Goal: Information Seeking & Learning: Learn about a topic

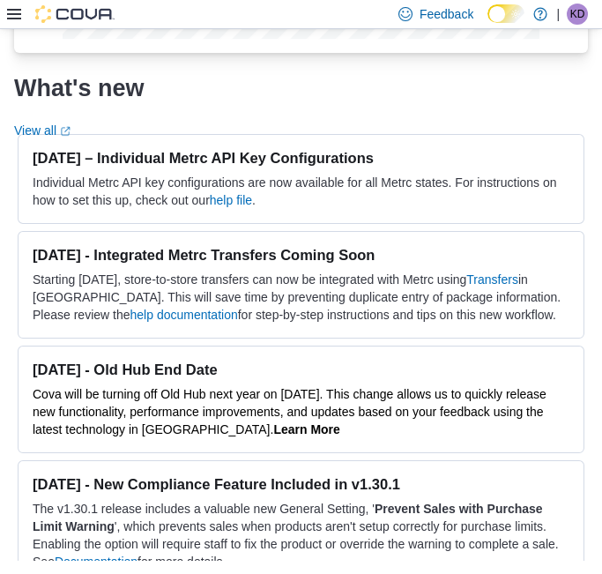
click at [19, 15] on icon at bounding box center [14, 14] width 14 height 14
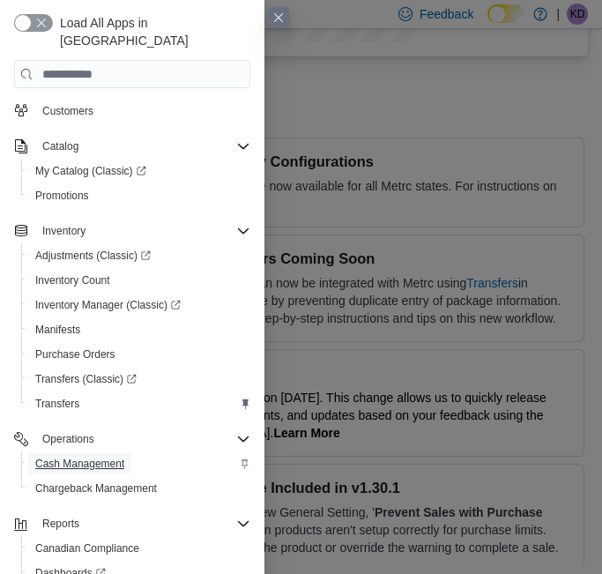
scroll to position [1042, 0]
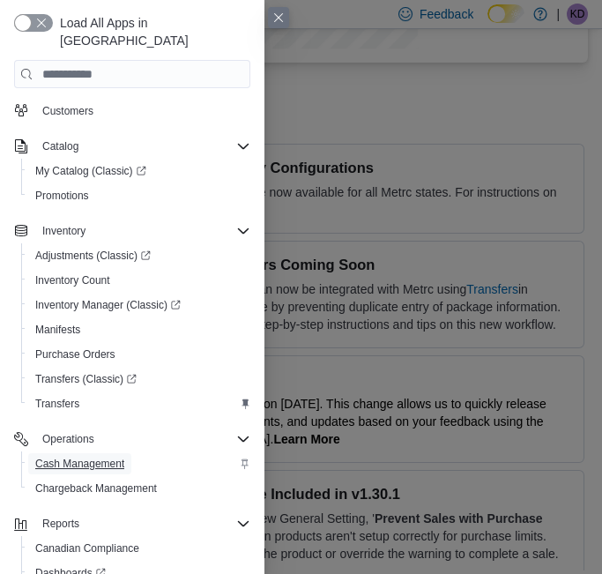
click at [80, 456] on span "Cash Management" at bounding box center [79, 463] width 89 height 14
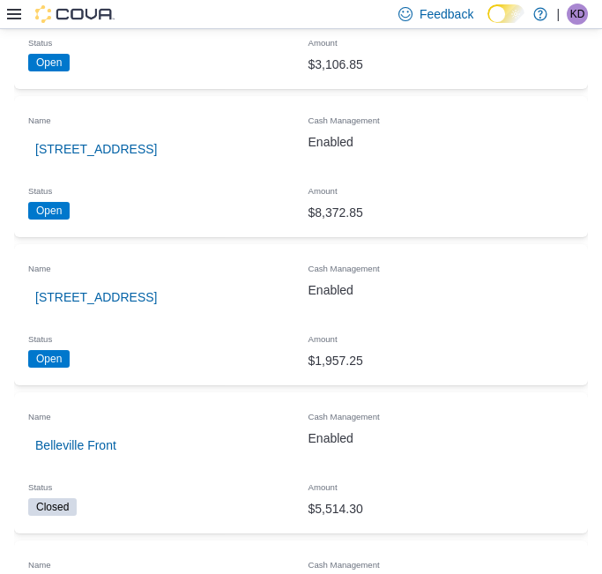
scroll to position [293, 0]
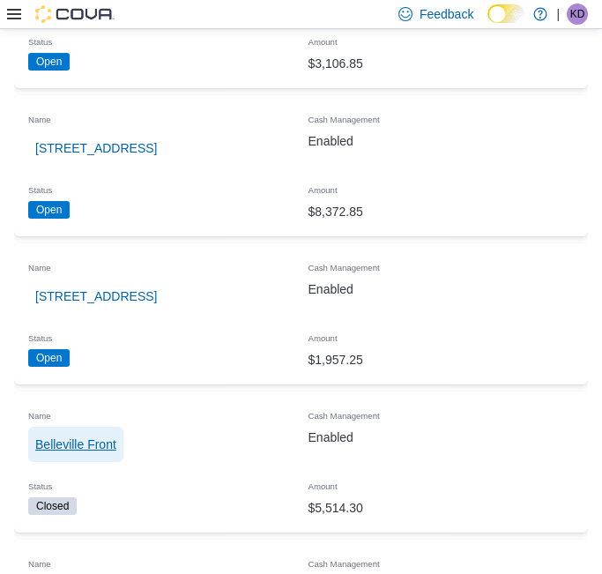
click at [78, 442] on span "Belleville Front" at bounding box center [75, 444] width 81 height 18
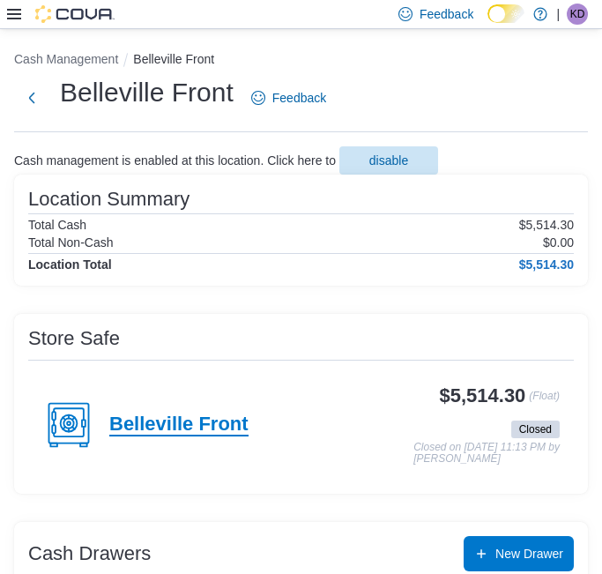
click at [168, 416] on h4 "Belleville Front" at bounding box center [178, 424] width 139 height 23
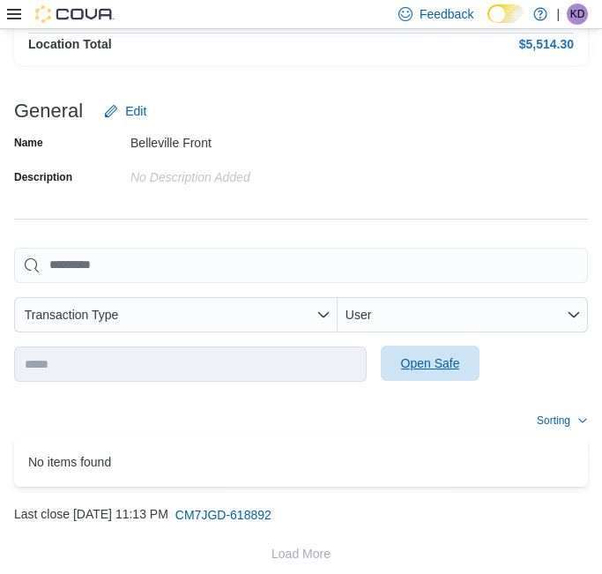
click at [413, 361] on span "Open Safe" at bounding box center [430, 363] width 59 height 18
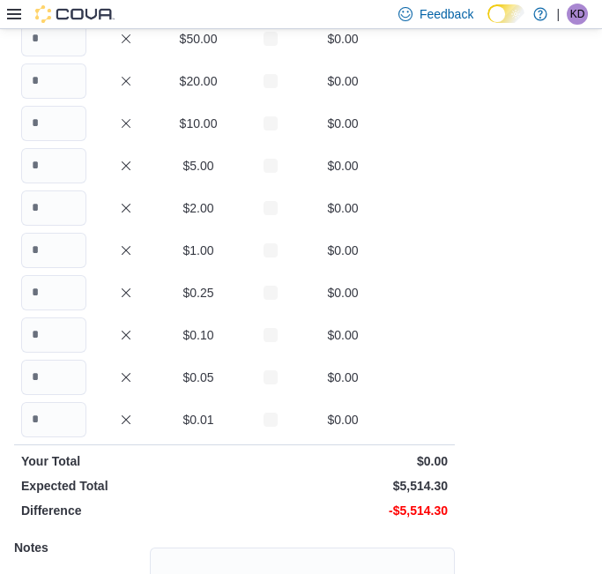
scroll to position [89, 0]
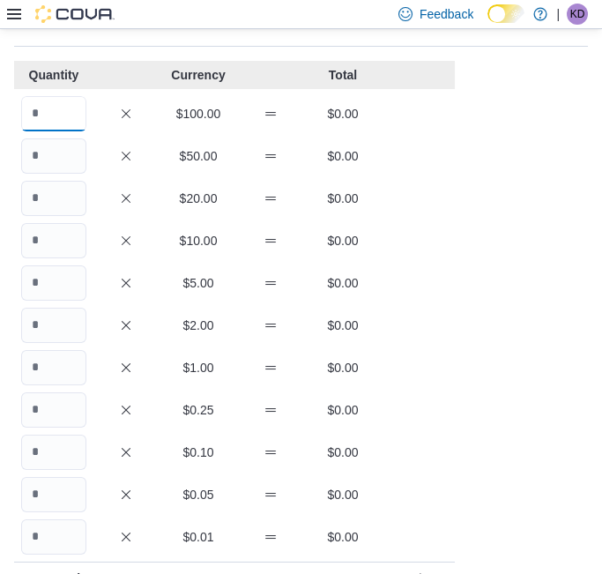
click at [57, 113] on input "Quantity" at bounding box center [53, 113] width 65 height 35
type input "**"
click at [73, 163] on input "Quantity" at bounding box center [53, 155] width 65 height 35
type input "**"
click at [57, 196] on input "Quantity" at bounding box center [53, 198] width 65 height 35
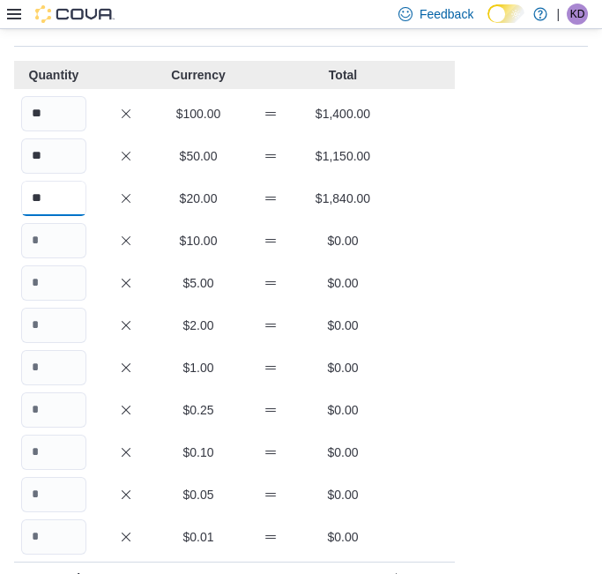
type input "**"
click at [65, 232] on input "Quantity" at bounding box center [53, 240] width 65 height 35
type input "**"
click at [59, 278] on input "Quantity" at bounding box center [53, 282] width 65 height 35
type input "**"
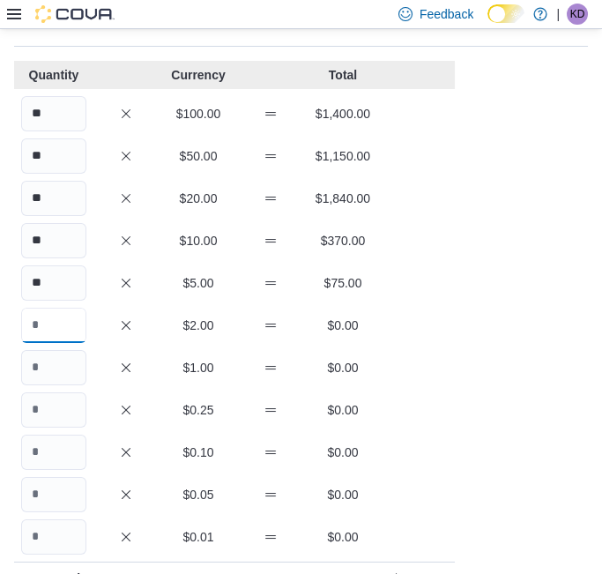
click at [57, 319] on input "Quantity" at bounding box center [53, 324] width 65 height 35
type input "***"
click at [61, 360] on input "Quantity" at bounding box center [53, 367] width 65 height 35
type input "***"
click at [60, 404] on input "Quantity" at bounding box center [53, 409] width 65 height 35
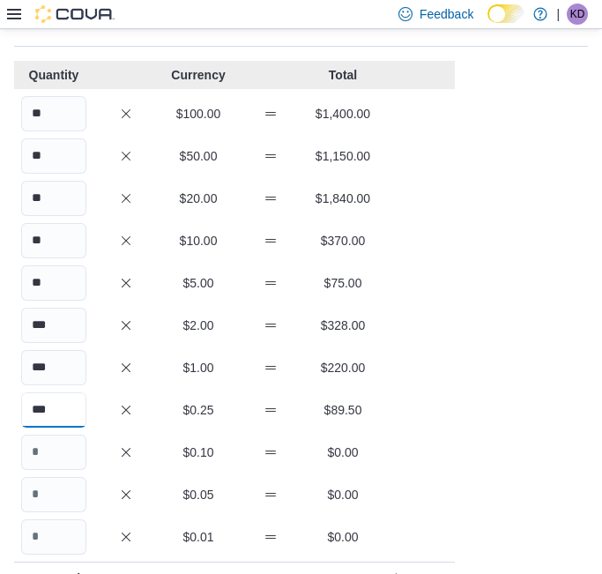
type input "***"
click at [57, 441] on input "Quantity" at bounding box center [53, 451] width 65 height 35
type input "***"
click at [55, 494] on input "Quantity" at bounding box center [53, 494] width 65 height 35
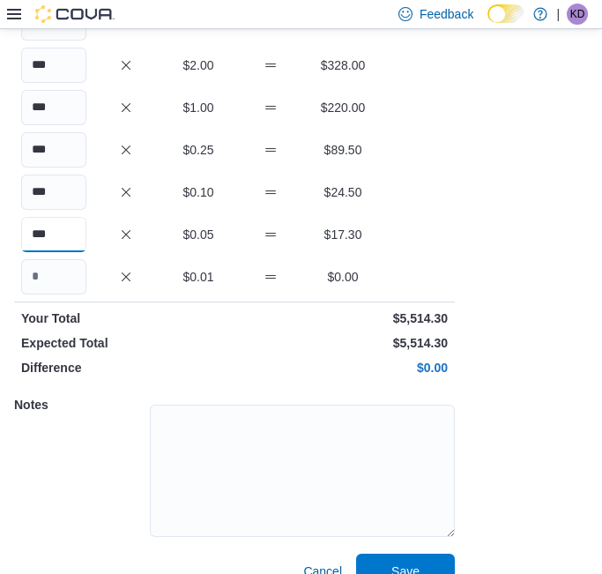
scroll to position [377, 0]
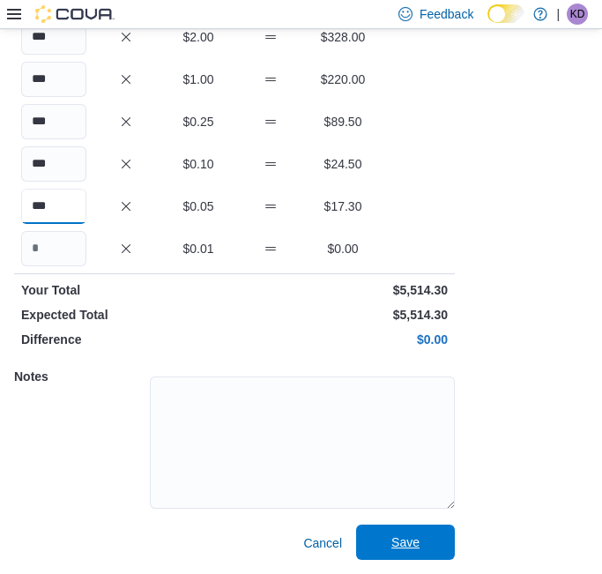
type input "***"
click at [388, 544] on span "Save" at bounding box center [406, 541] width 78 height 35
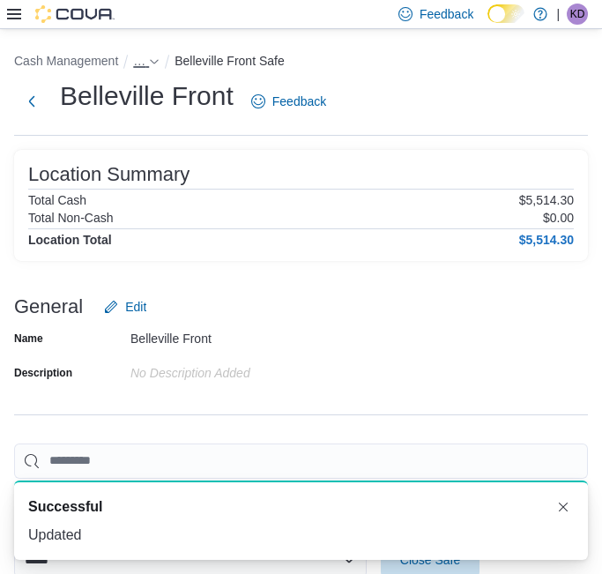
click at [143, 56] on span "…" at bounding box center [139, 61] width 12 height 14
click at [142, 98] on button "Belleville Front" at bounding box center [146, 100] width 81 height 14
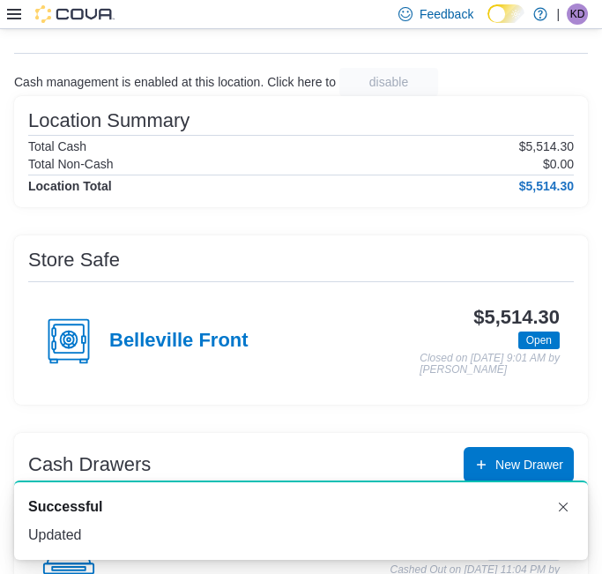
scroll to position [330, 0]
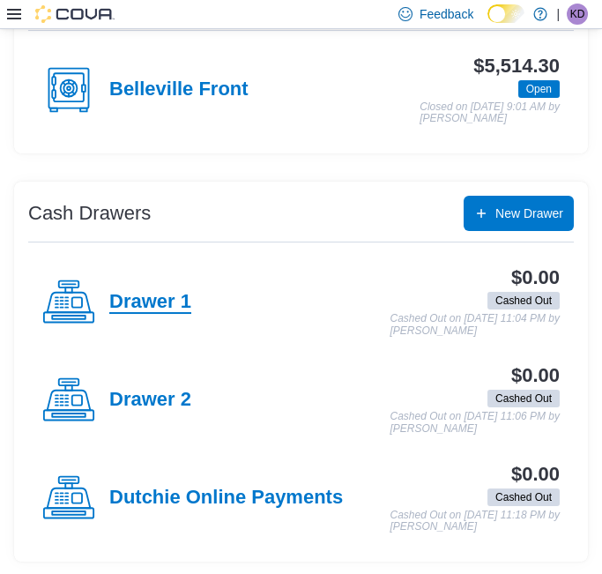
click at [124, 297] on h4 "Drawer 1" at bounding box center [150, 302] width 82 height 23
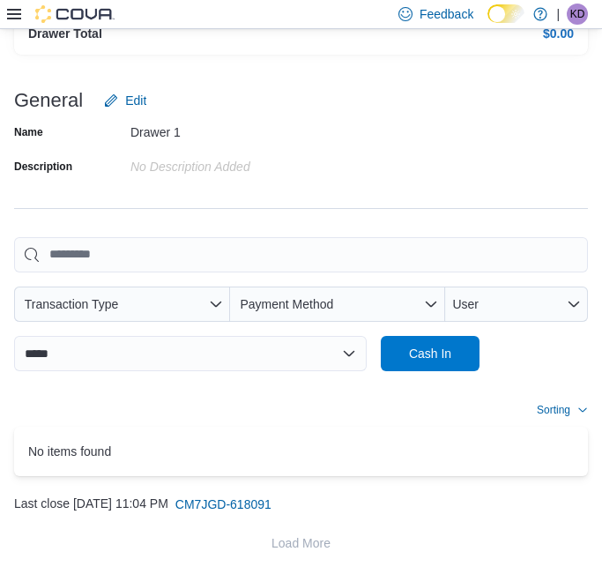
click at [426, 333] on div "**********" at bounding box center [301, 304] width 574 height 134
click at [424, 343] on span "Cash In" at bounding box center [430, 352] width 78 height 35
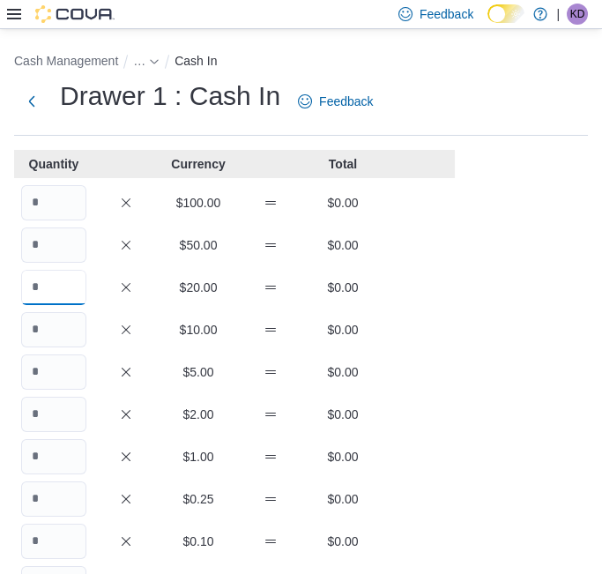
click at [50, 283] on input "Quantity" at bounding box center [53, 287] width 65 height 35
type input "*"
click at [58, 369] on input "Quantity" at bounding box center [53, 371] width 65 height 35
type input "*"
click at [57, 418] on input "Quantity" at bounding box center [53, 413] width 65 height 35
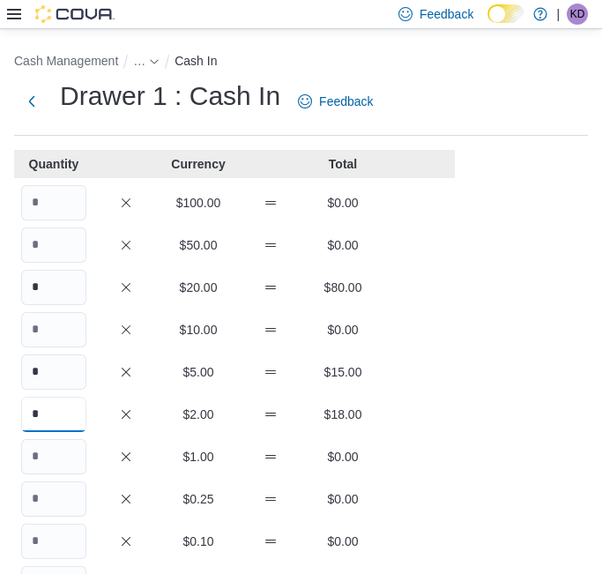
type input "*"
click at [57, 456] on input "Quantity" at bounding box center [53, 456] width 65 height 35
type input "**"
click at [55, 492] on input "Quantity" at bounding box center [53, 498] width 65 height 35
type input "**"
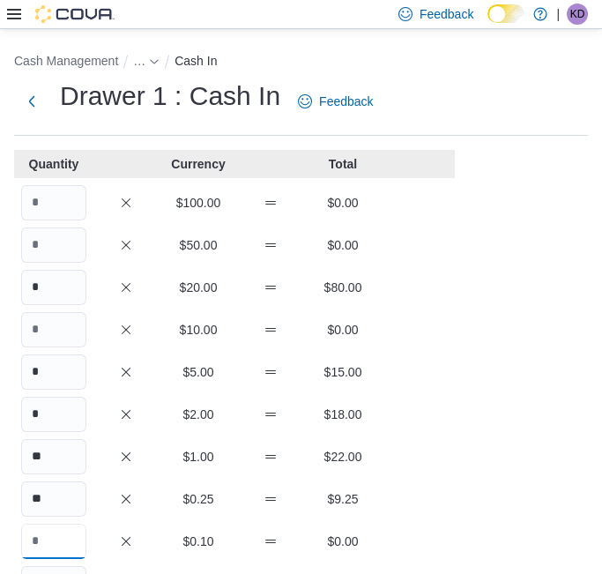
click at [55, 536] on input "Quantity" at bounding box center [53, 540] width 65 height 35
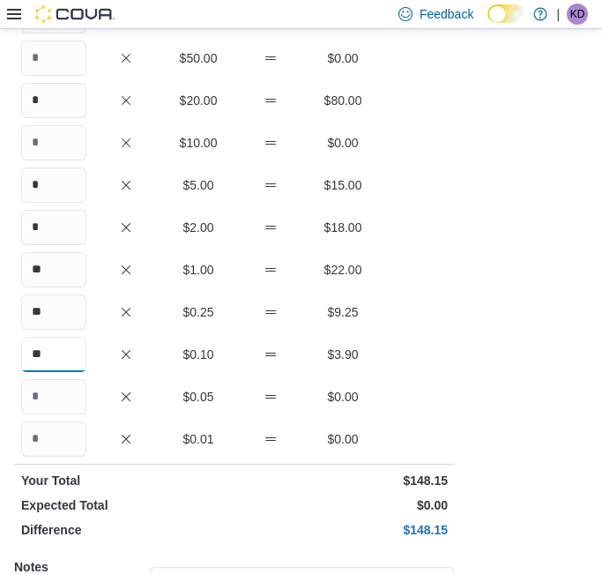
scroll to position [196, 0]
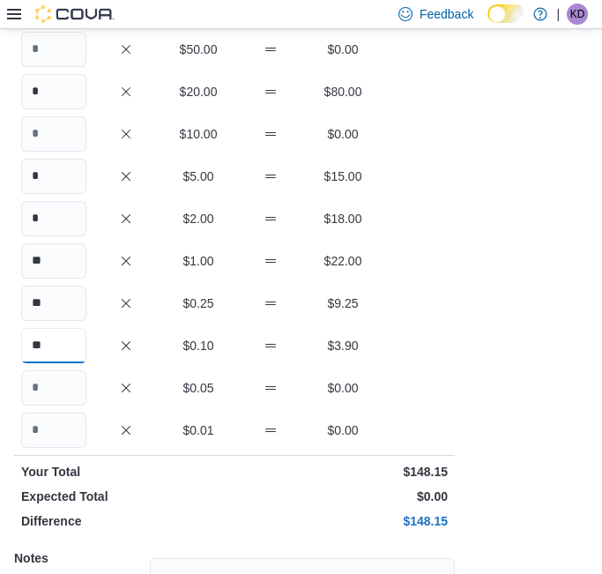
type input "**"
click at [56, 391] on input "Quantity" at bounding box center [53, 387] width 65 height 35
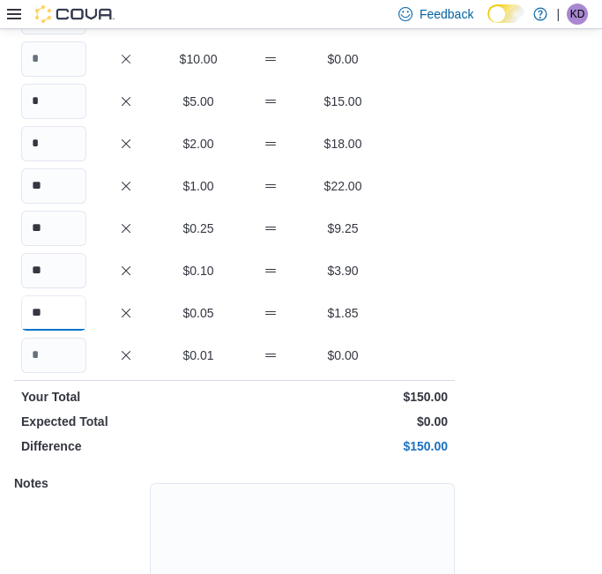
scroll to position [377, 0]
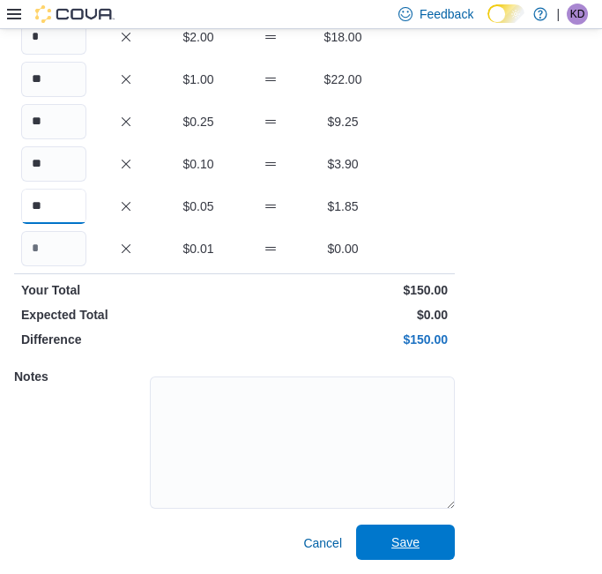
type input "**"
click at [392, 542] on span "Save" at bounding box center [405, 542] width 28 height 18
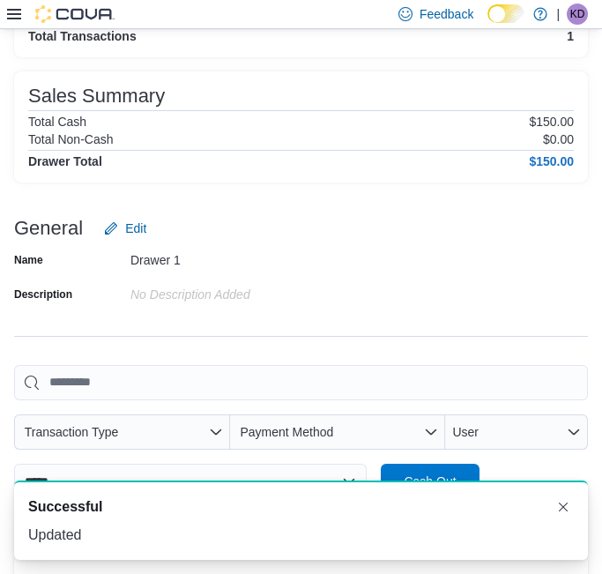
scroll to position [37, 0]
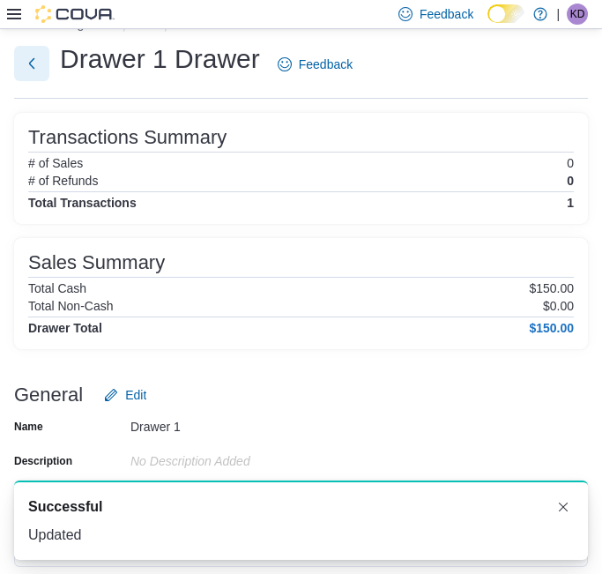
click at [41, 64] on button "Next" at bounding box center [31, 63] width 35 height 35
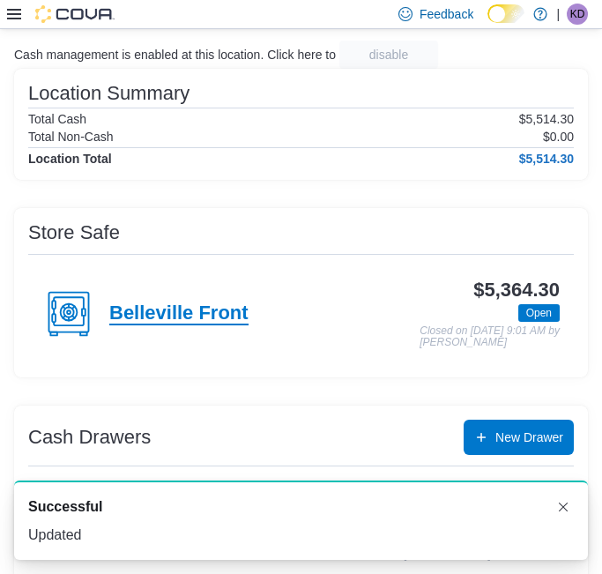
scroll to position [293, 0]
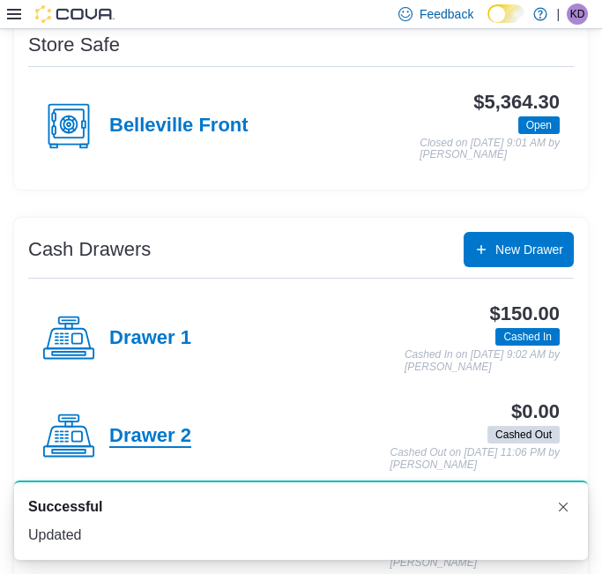
click at [156, 427] on h4 "Drawer 2" at bounding box center [150, 436] width 82 height 23
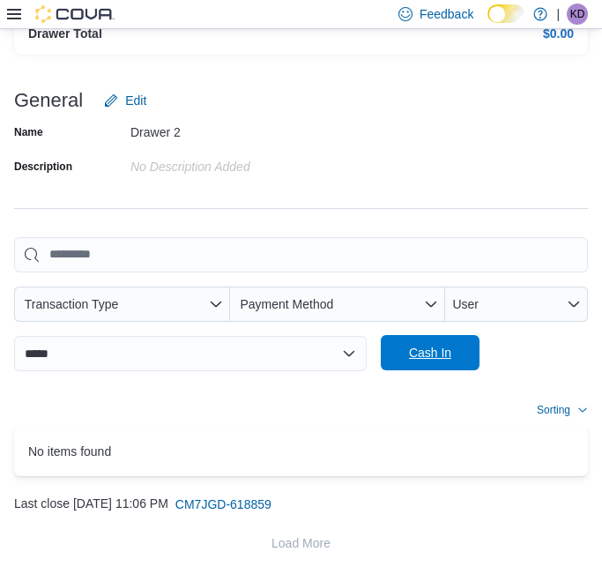
click at [415, 344] on span "Cash In" at bounding box center [430, 353] width 42 height 18
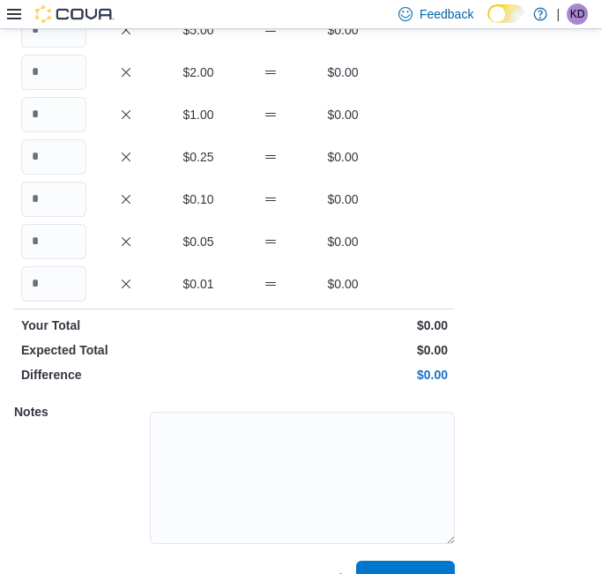
scroll to position [224, 0]
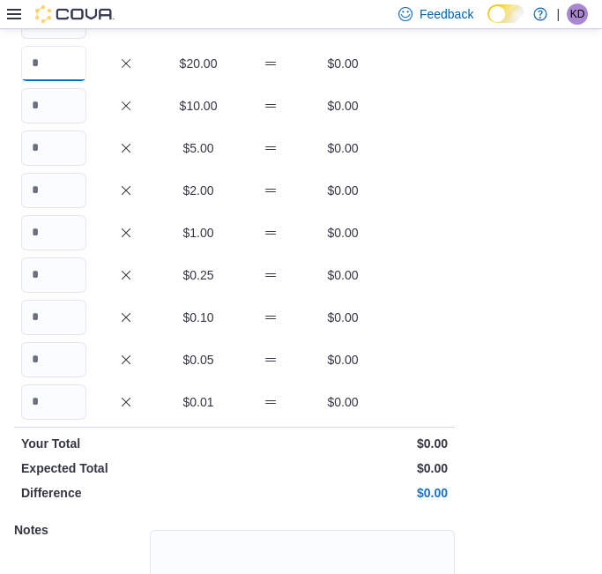
click at [52, 63] on input "Quantity" at bounding box center [53, 63] width 65 height 35
type input "*"
click at [55, 107] on input "Quantity" at bounding box center [53, 105] width 65 height 35
type input "*"
click at [56, 147] on input "Quantity" at bounding box center [53, 147] width 65 height 35
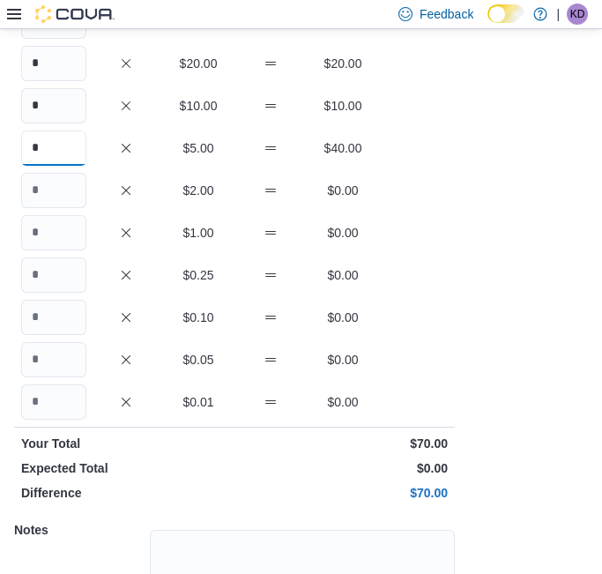
type input "*"
click at [63, 192] on input "Quantity" at bounding box center [53, 190] width 65 height 35
type input "**"
click at [63, 225] on input "Quantity" at bounding box center [53, 232] width 65 height 35
type input "**"
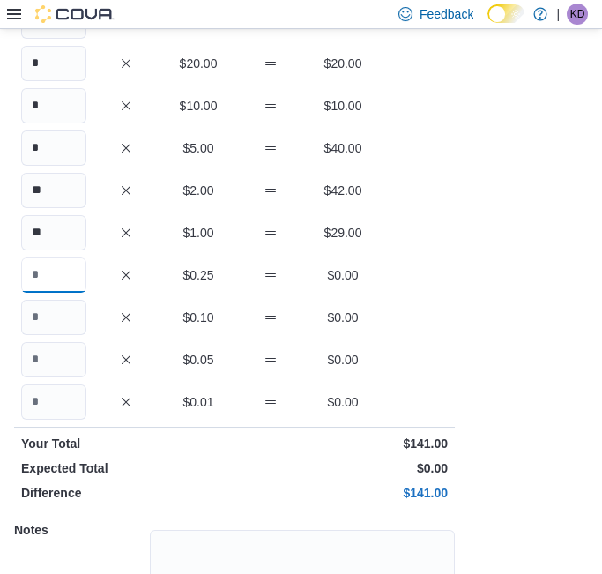
click at [54, 278] on input "Quantity" at bounding box center [53, 274] width 65 height 35
type input "**"
click at [53, 307] on input "Quantity" at bounding box center [53, 317] width 65 height 35
type input "**"
click at [56, 348] on input "Quantity" at bounding box center [53, 359] width 65 height 35
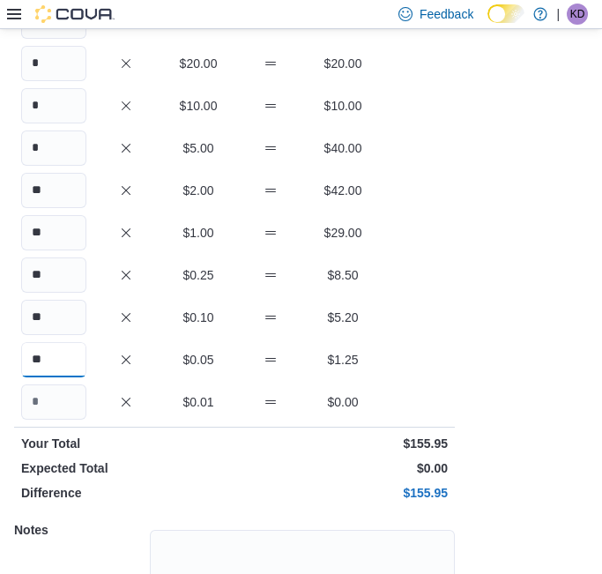
type input "**"
click at [50, 146] on input "*" at bounding box center [53, 147] width 65 height 35
type input "*"
click at [143, 250] on div "Quantity Currency Total $100.00 $0.00 $50.00 $0.00 * $20.00 $20.00 * $10.00 $10…" at bounding box center [234, 320] width 441 height 788
drag, startPoint x: 56, startPoint y: 278, endPoint x: 39, endPoint y: 278, distance: 17.6
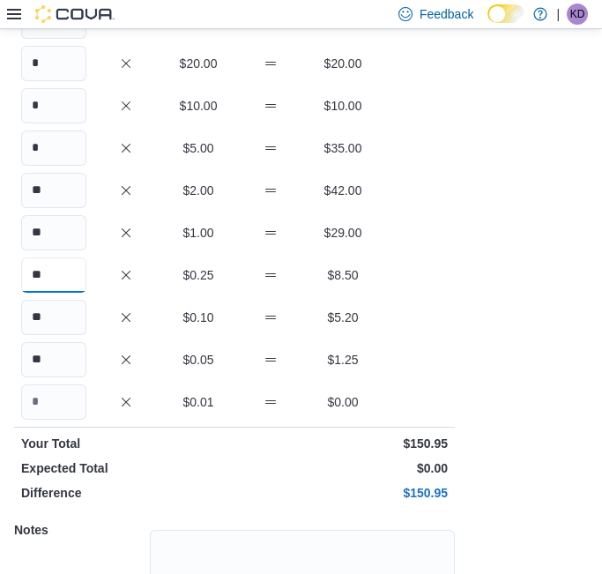
click at [39, 278] on input "**" at bounding box center [53, 274] width 65 height 35
type input "**"
click at [107, 269] on div "** $0.25 $7.75" at bounding box center [234, 274] width 441 height 35
drag, startPoint x: 55, startPoint y: 313, endPoint x: 42, endPoint y: 322, distance: 15.7
click at [42, 322] on input "**" at bounding box center [53, 317] width 65 height 35
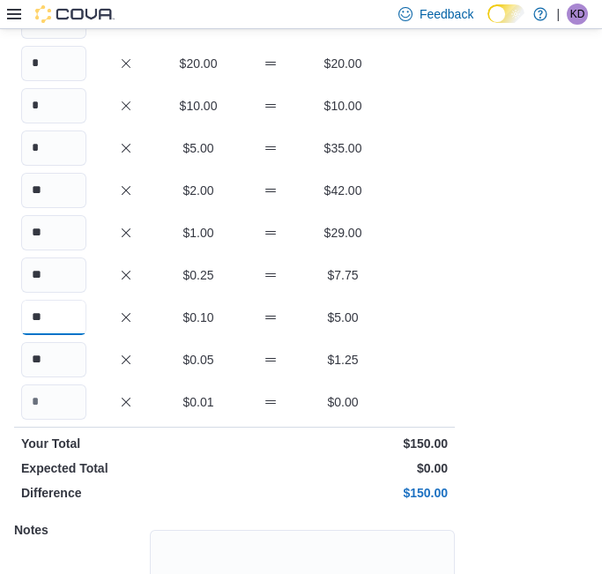
type input "**"
click at [405, 312] on div "** $0.10 $5.00" at bounding box center [234, 317] width 441 height 35
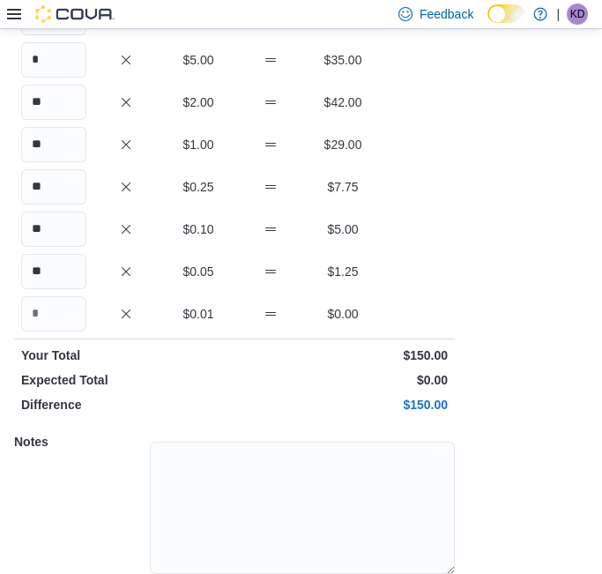
scroll to position [377, 0]
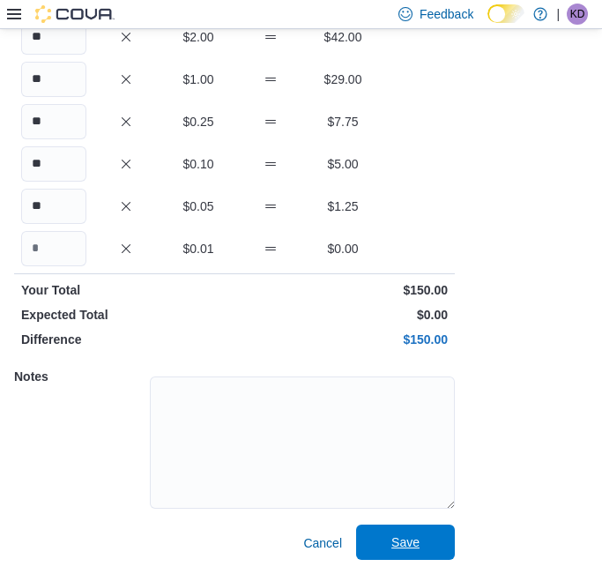
click at [451, 545] on button "Save" at bounding box center [405, 541] width 99 height 35
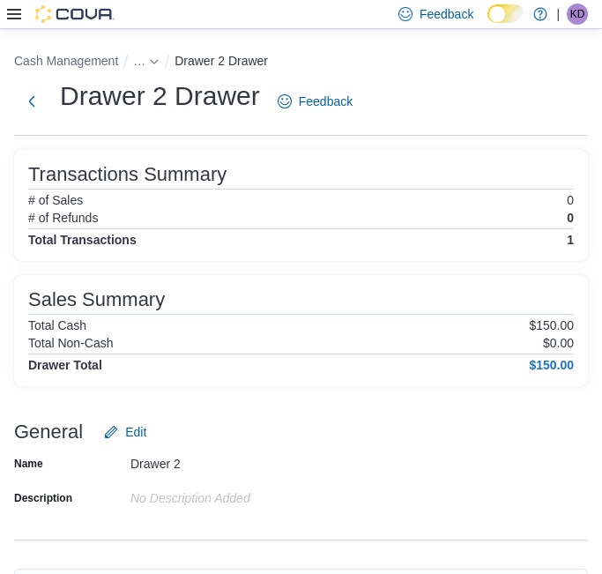
click at [15, 11] on icon at bounding box center [14, 14] width 14 height 14
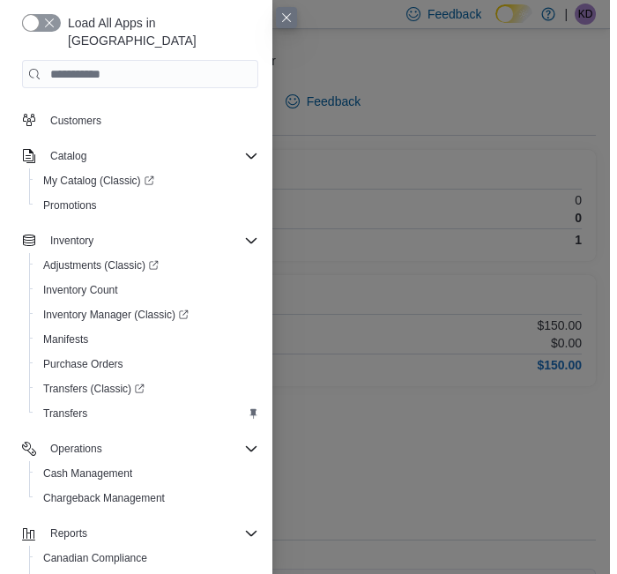
scroll to position [160, 0]
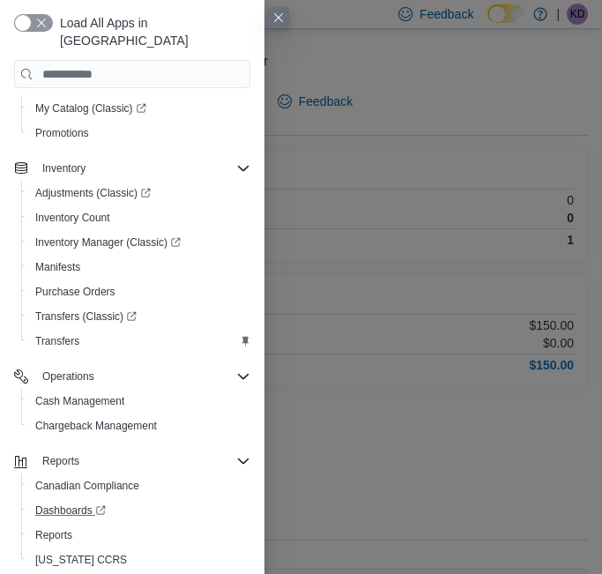
click at [45, 500] on link "Dashboards" at bounding box center [139, 510] width 236 height 25
click at [50, 528] on span "Reports" at bounding box center [53, 535] width 37 height 14
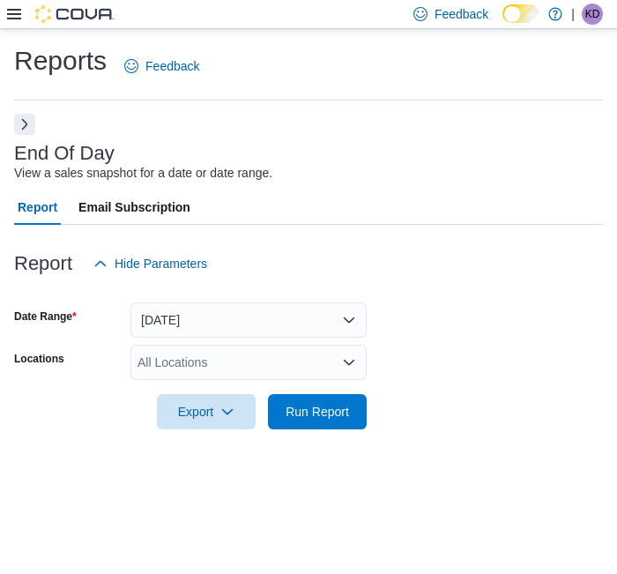
click at [29, 122] on button "Next" at bounding box center [24, 124] width 21 height 21
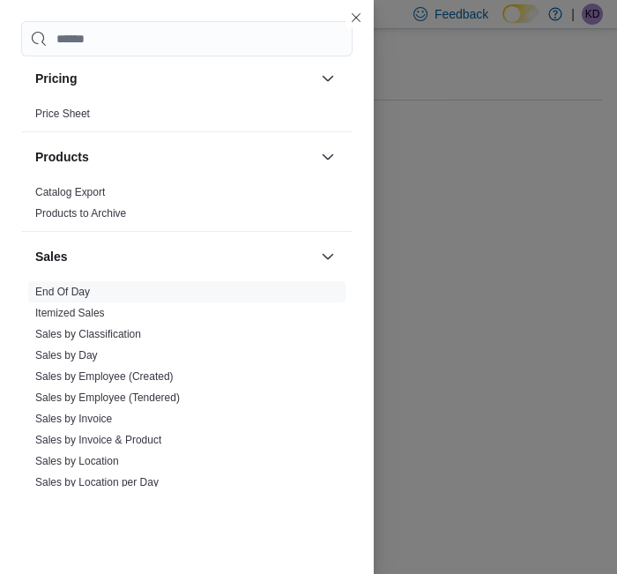
scroll to position [1174, 0]
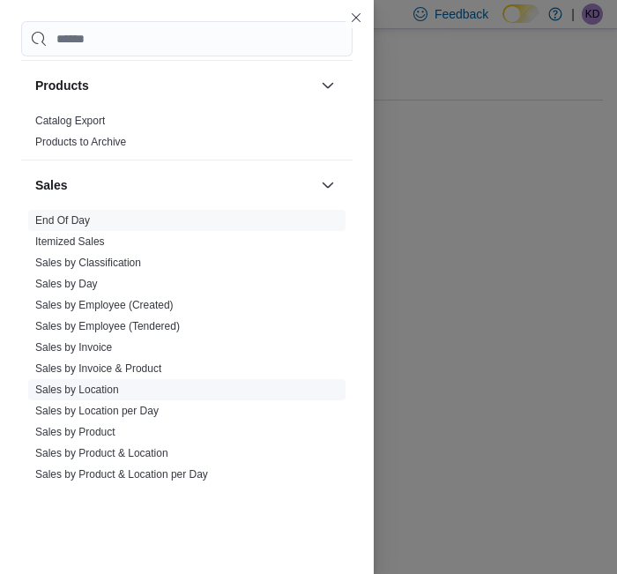
click at [98, 383] on link "Sales by Location" at bounding box center [77, 389] width 84 height 12
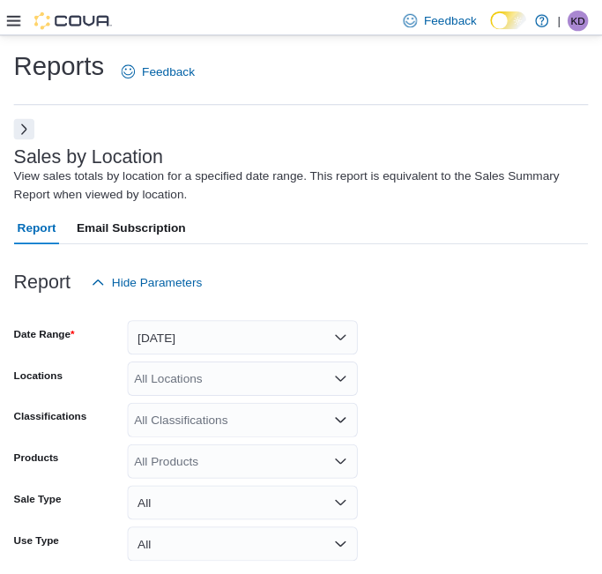
scroll to position [58, 0]
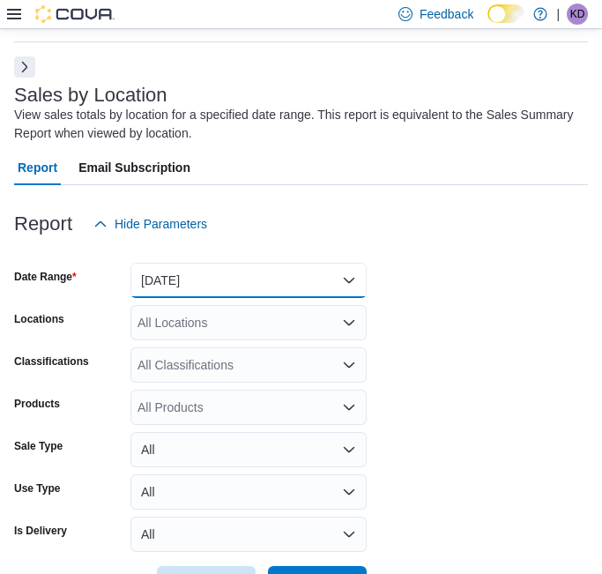
click at [187, 275] on button "[DATE]" at bounding box center [248, 280] width 236 height 35
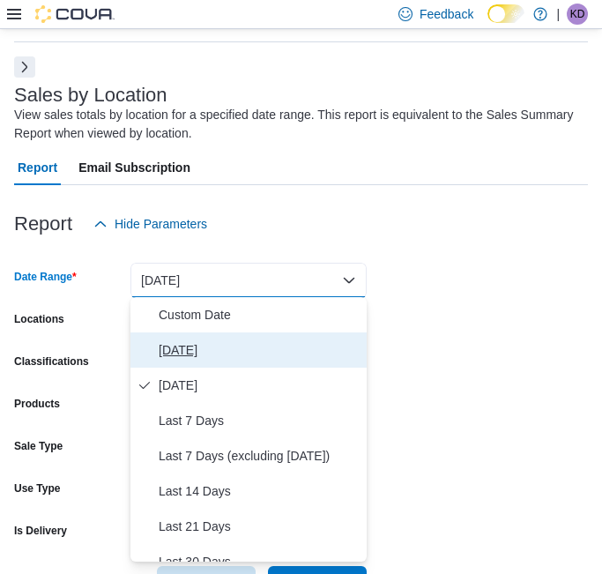
click at [186, 346] on span "[DATE]" at bounding box center [259, 349] width 201 height 21
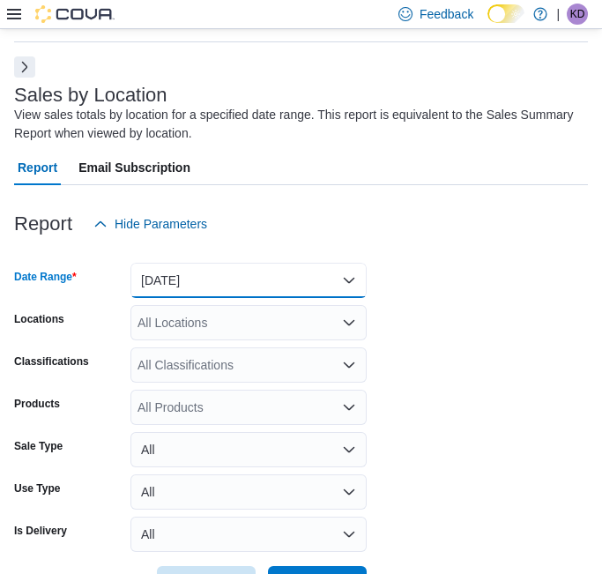
click at [182, 277] on button "[DATE]" at bounding box center [248, 280] width 236 height 35
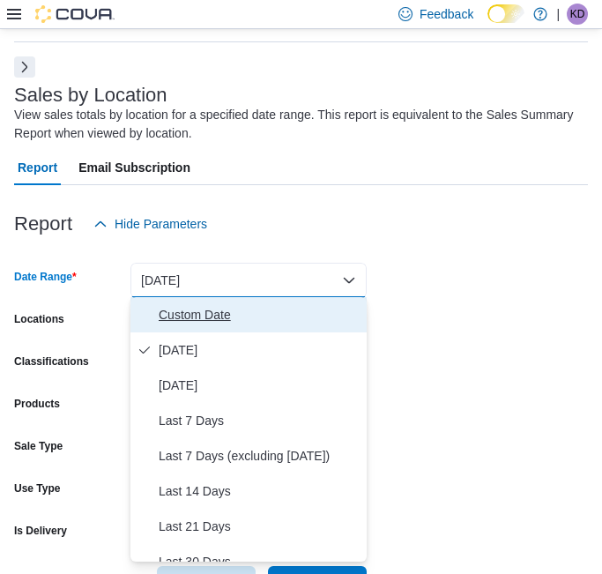
click at [194, 307] on span "Custom Date" at bounding box center [259, 314] width 201 height 21
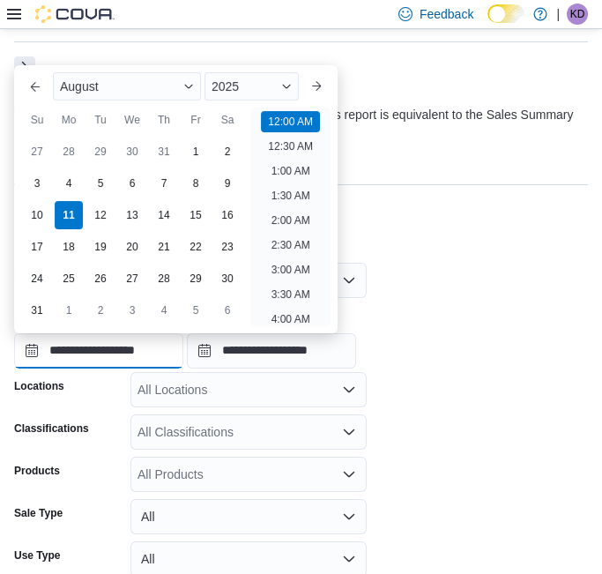
click at [106, 343] on input "**********" at bounding box center [98, 350] width 169 height 35
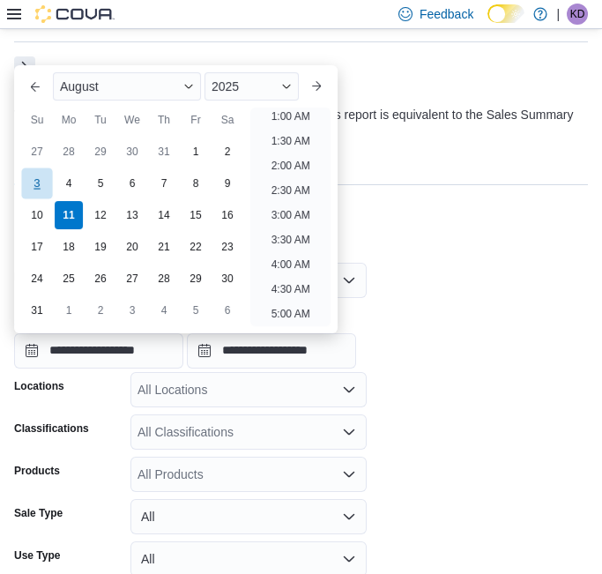
click at [37, 177] on div "3" at bounding box center [36, 182] width 31 height 31
type input "**********"
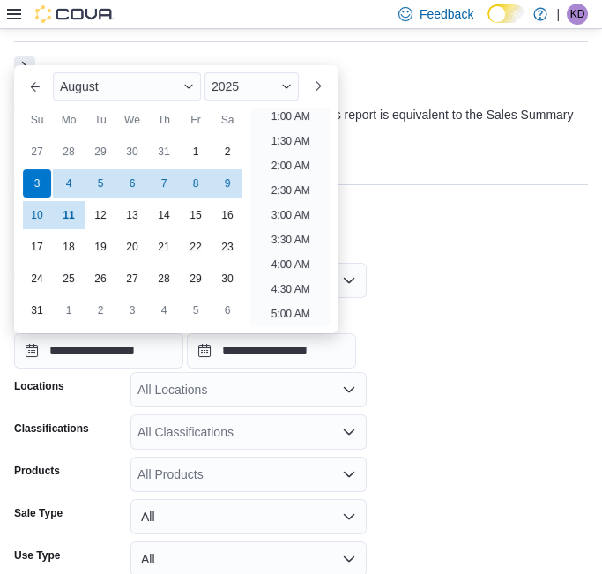
scroll to position [3, 0]
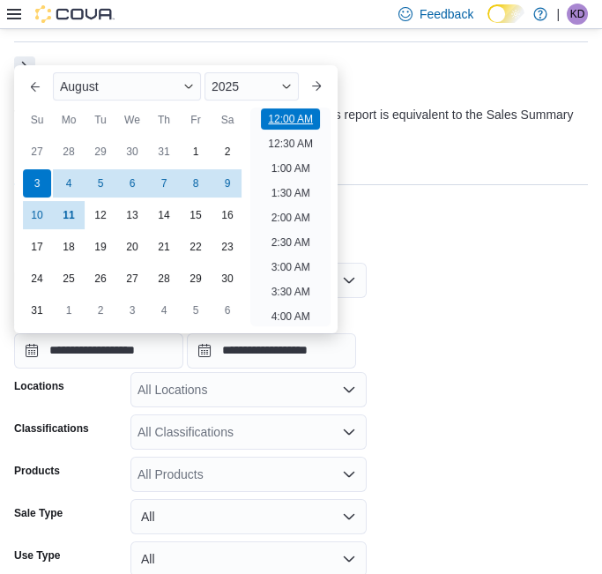
click at [264, 115] on li "12:00 AM" at bounding box center [290, 118] width 59 height 21
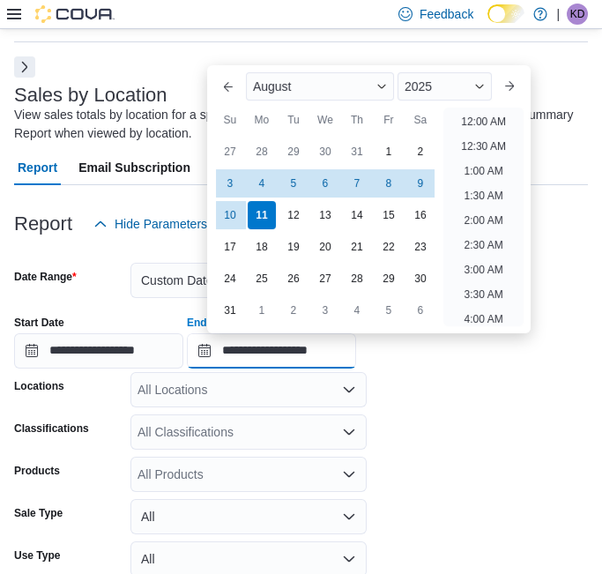
click at [280, 364] on input "**********" at bounding box center [271, 350] width 169 height 35
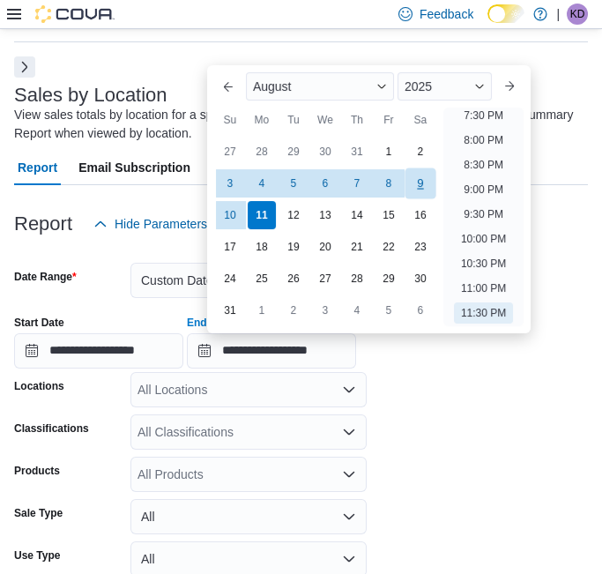
click at [414, 177] on div "9" at bounding box center [419, 182] width 31 height 31
click at [466, 311] on li "11:30 PM" at bounding box center [483, 312] width 59 height 21
type input "**********"
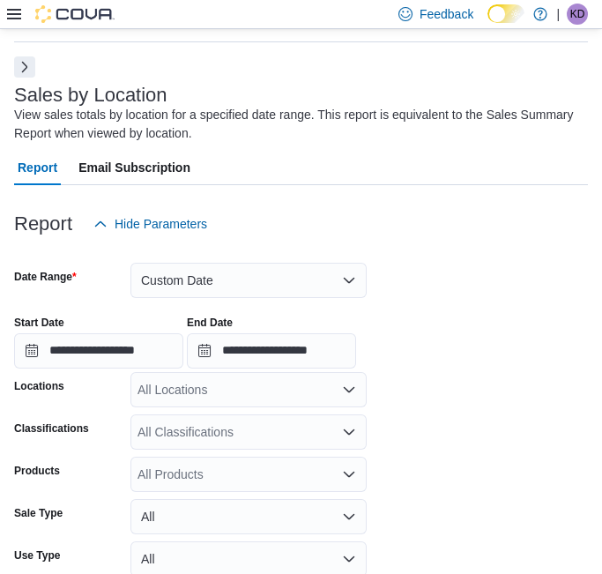
click at [221, 386] on div "All Locations" at bounding box center [248, 389] width 236 height 35
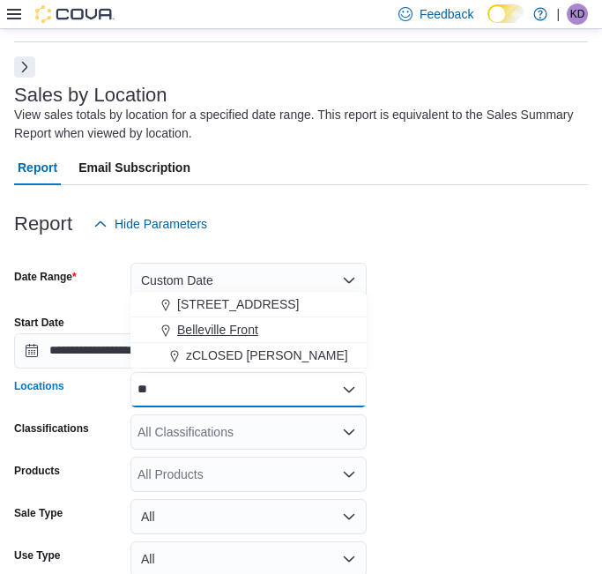
type input "**"
click at [199, 323] on span "Belleville Front" at bounding box center [217, 330] width 81 height 18
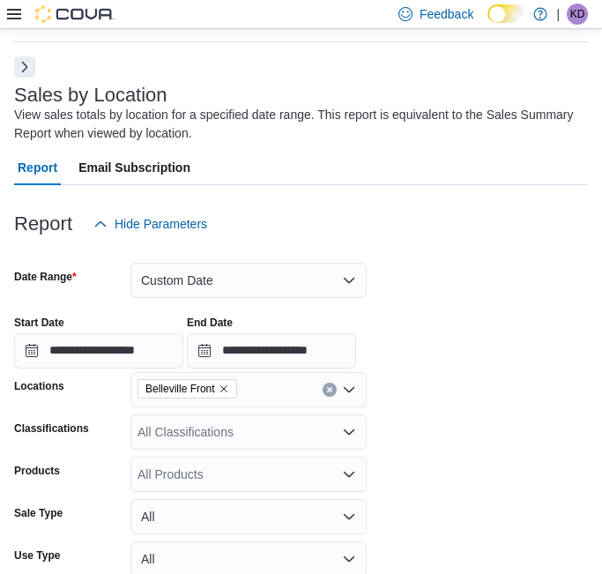
drag, startPoint x: 408, startPoint y: 341, endPoint x: 418, endPoint y: 357, distance: 18.6
click at [408, 342] on div "**********" at bounding box center [301, 334] width 574 height 67
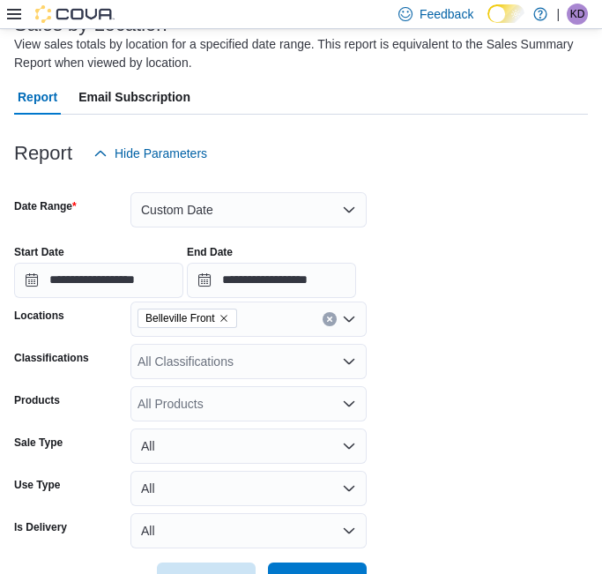
scroll to position [186, 0]
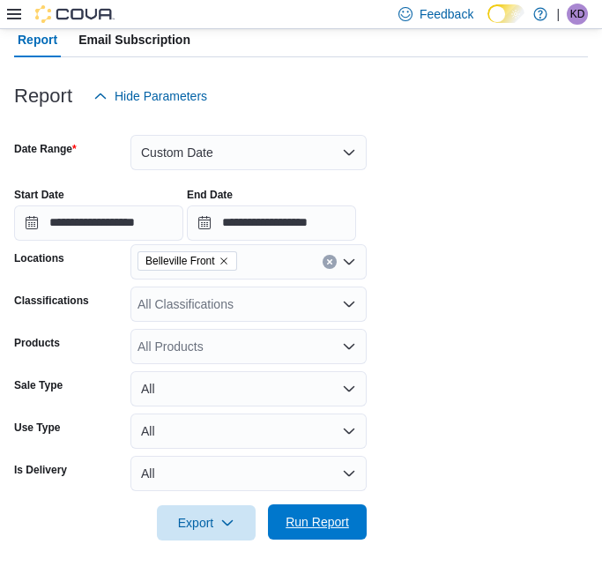
click at [300, 527] on span "Run Report" at bounding box center [316, 522] width 63 height 18
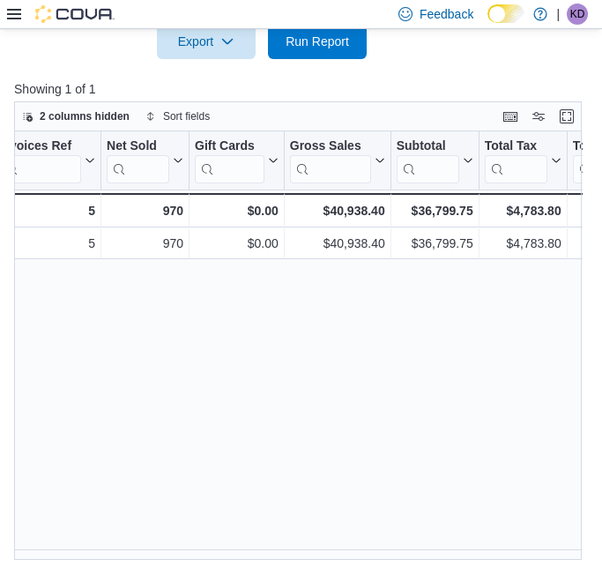
scroll to position [0, 288]
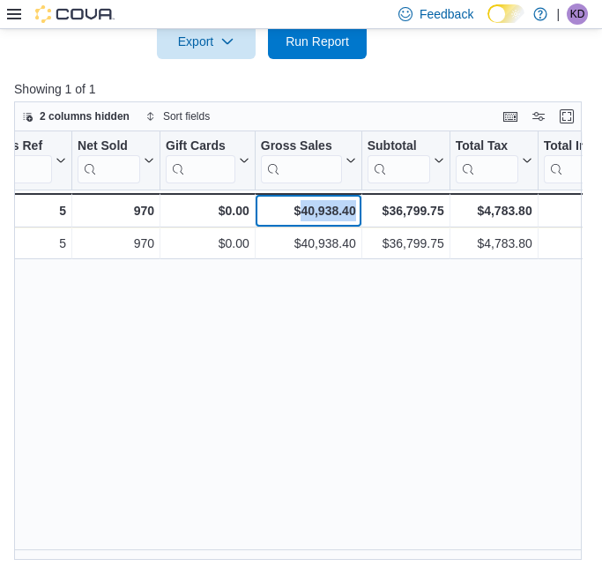
drag, startPoint x: 301, startPoint y: 211, endPoint x: 354, endPoint y: 213, distance: 52.9
click at [354, 213] on div "$40,938.40" at bounding box center [308, 210] width 95 height 21
drag, startPoint x: 354, startPoint y: 213, endPoint x: 337, endPoint y: 210, distance: 17.1
copy div "40,938.40"
click at [452, 298] on div "Location Click to view column header actions Invoices Sold Click to view column…" at bounding box center [305, 345] width 582 height 429
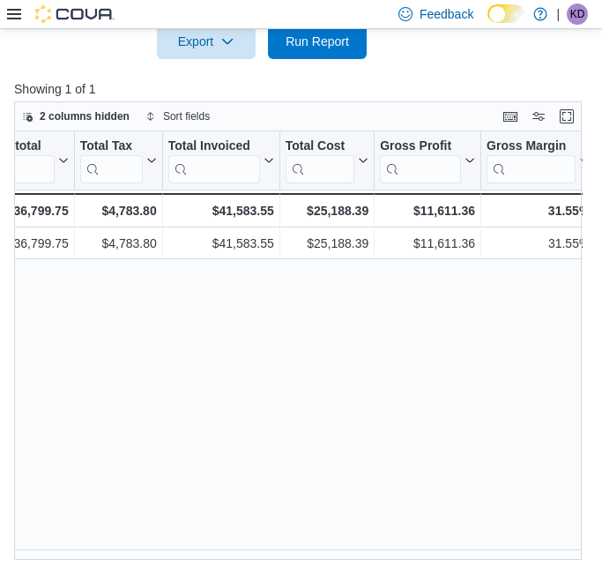
scroll to position [0, 678]
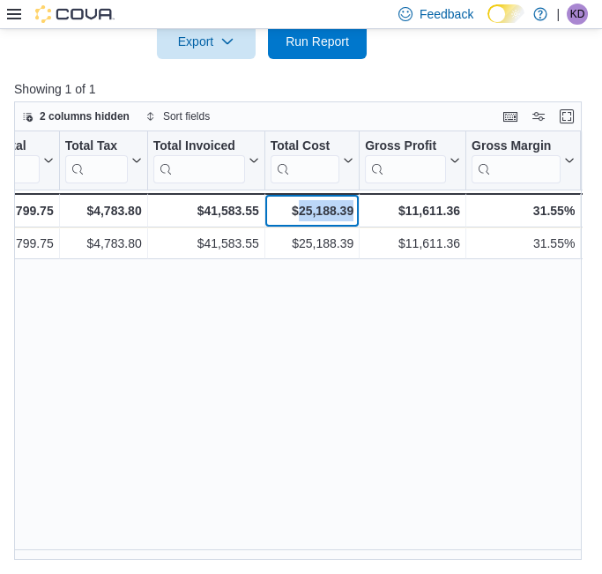
drag, startPoint x: 297, startPoint y: 211, endPoint x: 350, endPoint y: 212, distance: 52.9
click at [350, 212] on div "$25,188.39" at bounding box center [311, 210] width 83 height 21
copy div "25,188.39"
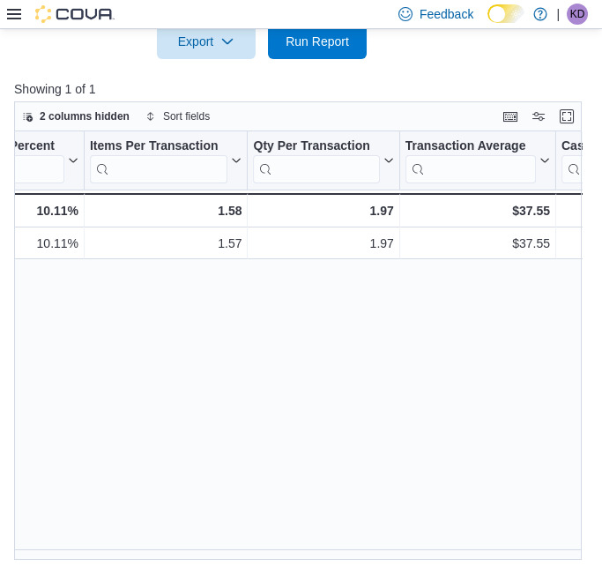
scroll to position [0, 1457]
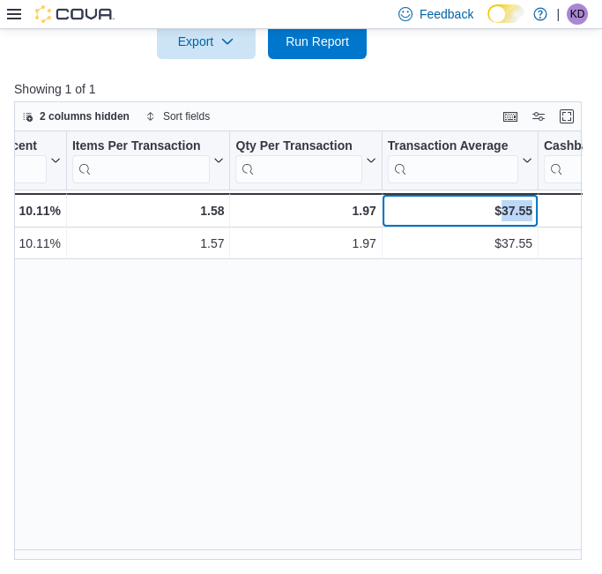
drag, startPoint x: 500, startPoint y: 208, endPoint x: 534, endPoint y: 206, distance: 33.5
click at [534, 206] on div "$37.55 - Transaction Average, column 17, row 2" at bounding box center [460, 210] width 156 height 34
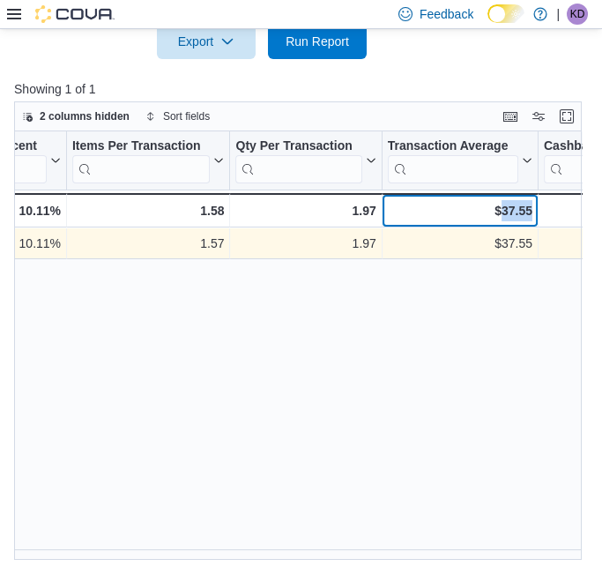
copy div "37.55"
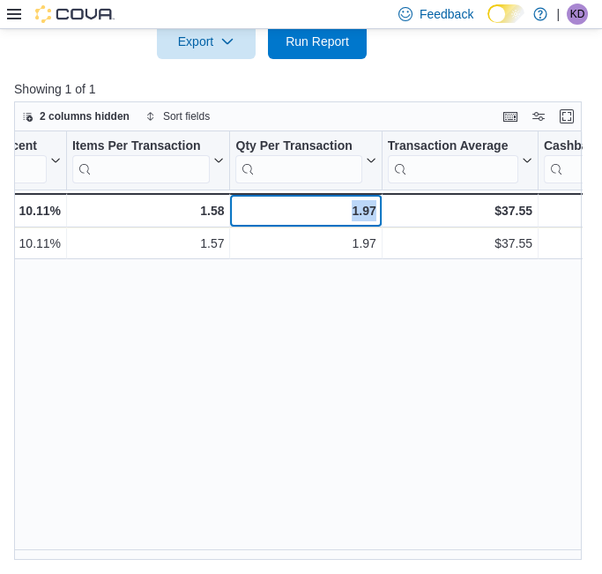
drag, startPoint x: 350, startPoint y: 209, endPoint x: 376, endPoint y: 209, distance: 26.4
click at [376, 209] on div "1.97 - Qty Per Transaction, column 16, row 2" at bounding box center [306, 210] width 152 height 34
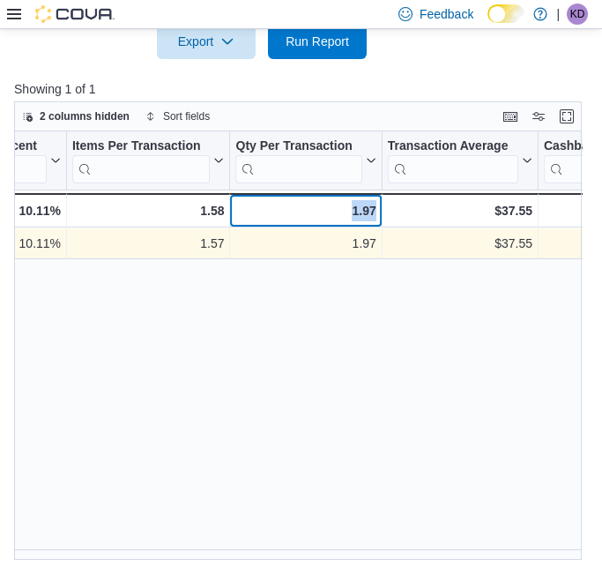
copy div "1.97"
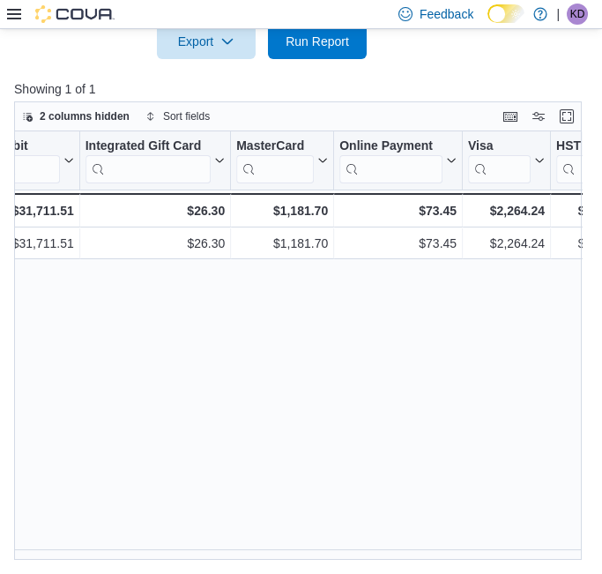
scroll to position [0, 2475]
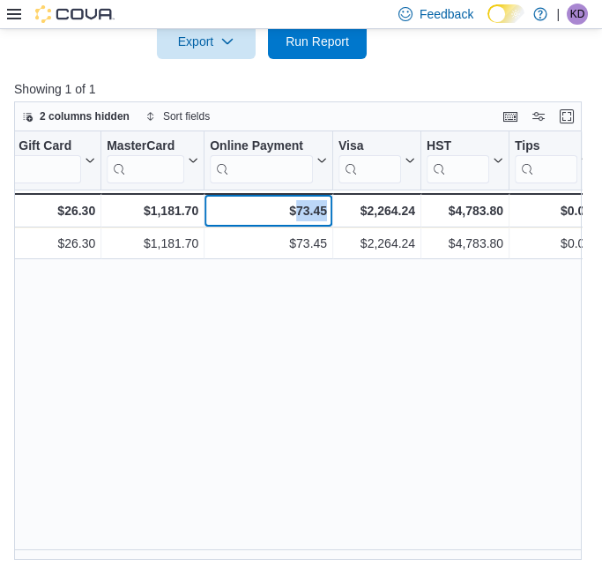
drag, startPoint x: 295, startPoint y: 206, endPoint x: 328, endPoint y: 208, distance: 32.6
click at [328, 208] on div "$73.45 - Online Payment, column 24, row 2" at bounding box center [268, 210] width 129 height 34
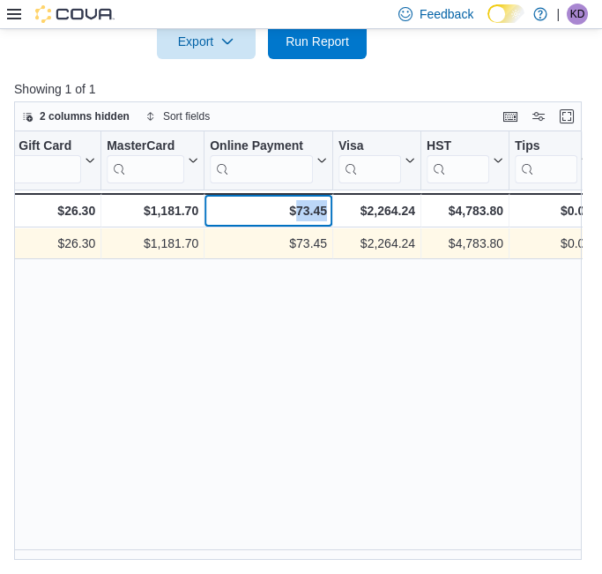
copy div "73.45"
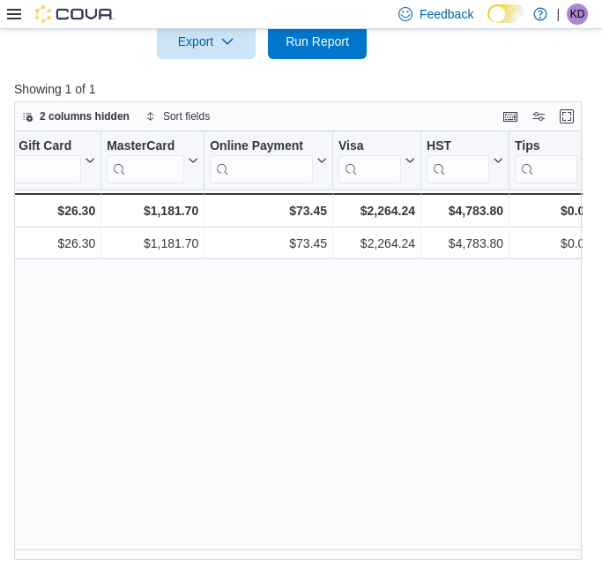
drag, startPoint x: 426, startPoint y: 359, endPoint x: 418, endPoint y: 370, distance: 13.9
click at [426, 359] on div "Location Click to view column header actions Invoices Sold Click to view column…" at bounding box center [305, 345] width 582 height 429
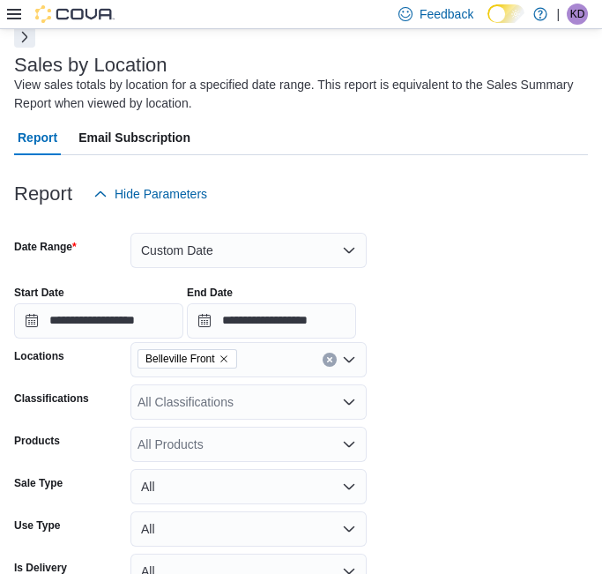
scroll to position [79, 0]
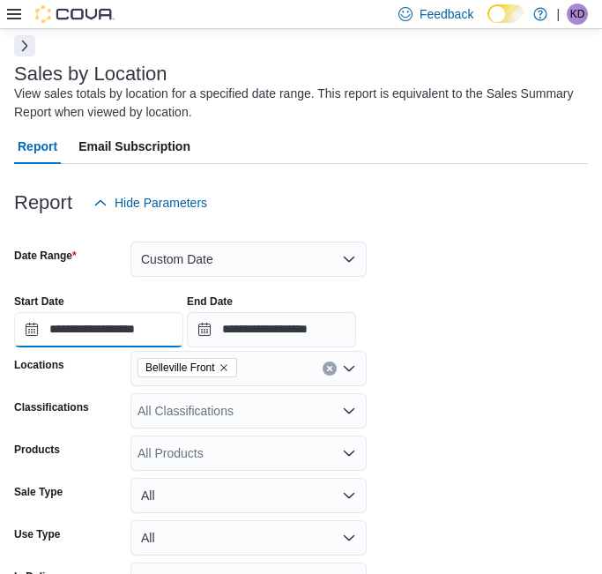
click at [149, 331] on input "**********" at bounding box center [98, 329] width 169 height 35
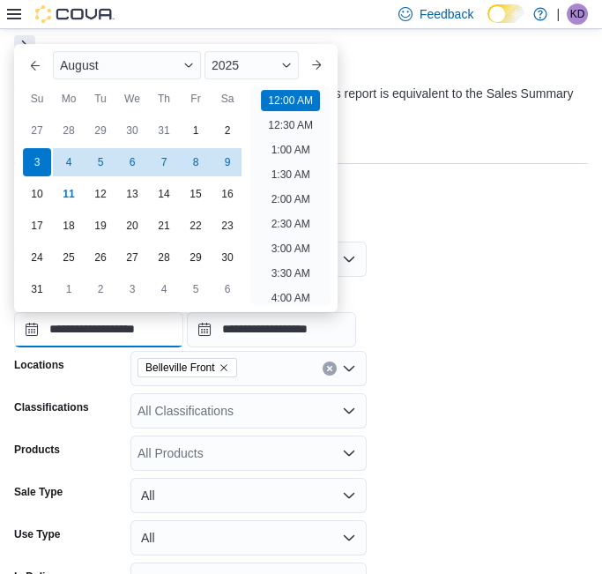
scroll to position [55, 0]
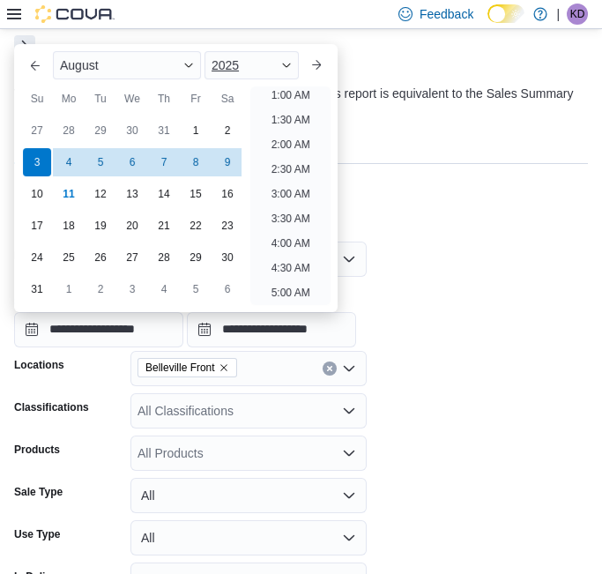
click at [292, 69] on span "Button. Open the year selector. 2025 is currently selected." at bounding box center [286, 65] width 11 height 11
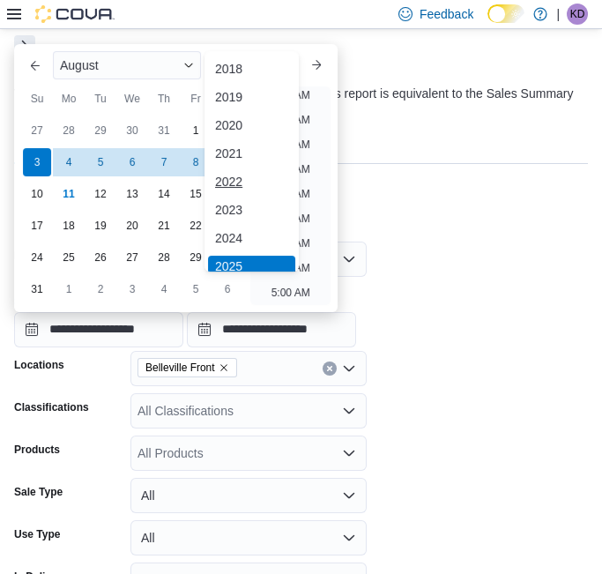
scroll to position [4, 0]
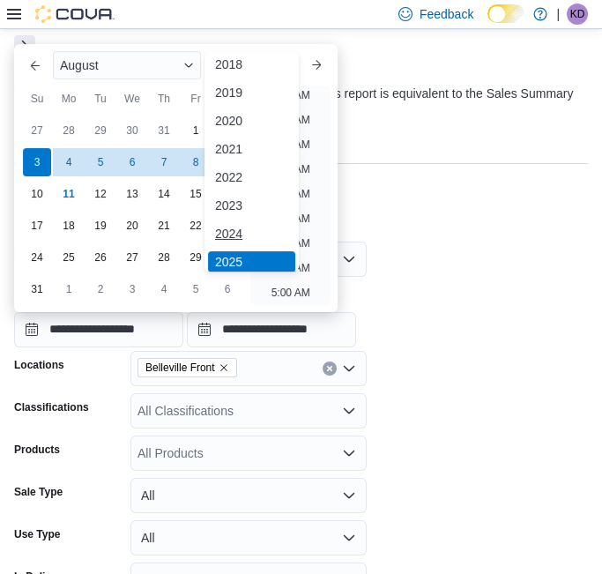
click at [243, 227] on div "2024" at bounding box center [251, 233] width 87 height 21
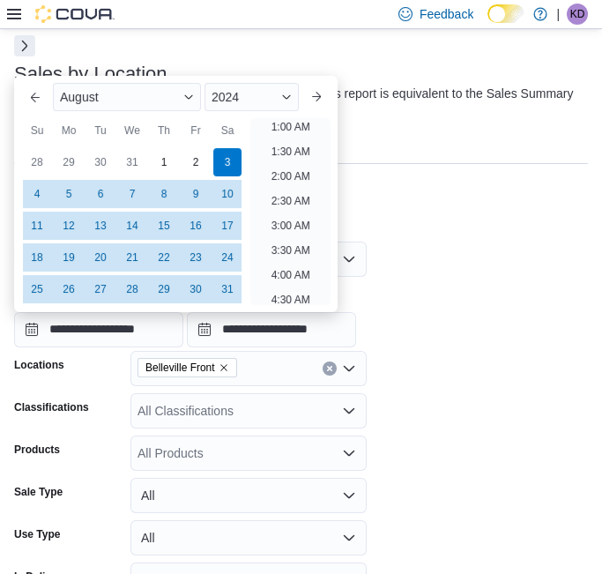
scroll to position [3, 0]
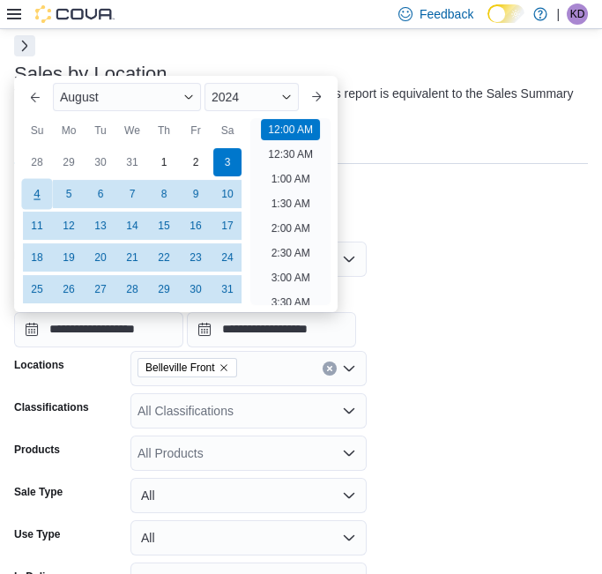
click at [35, 192] on div "4" at bounding box center [36, 193] width 31 height 31
type input "**********"
click at [286, 132] on li "12:00 AM" at bounding box center [290, 129] width 59 height 21
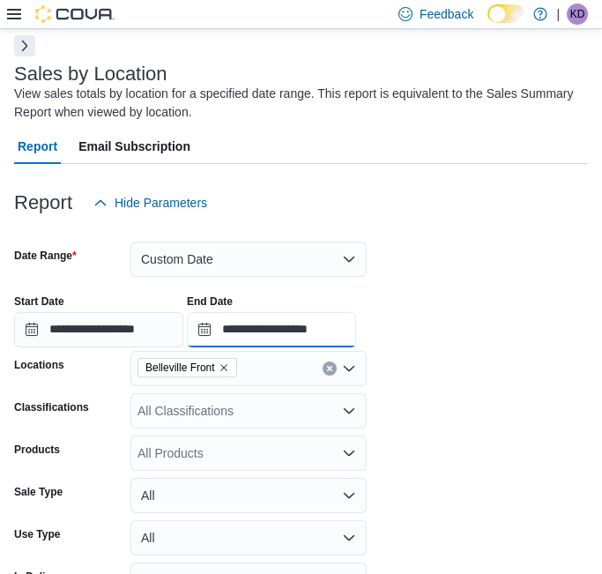
click at [277, 325] on input "**********" at bounding box center [271, 329] width 169 height 35
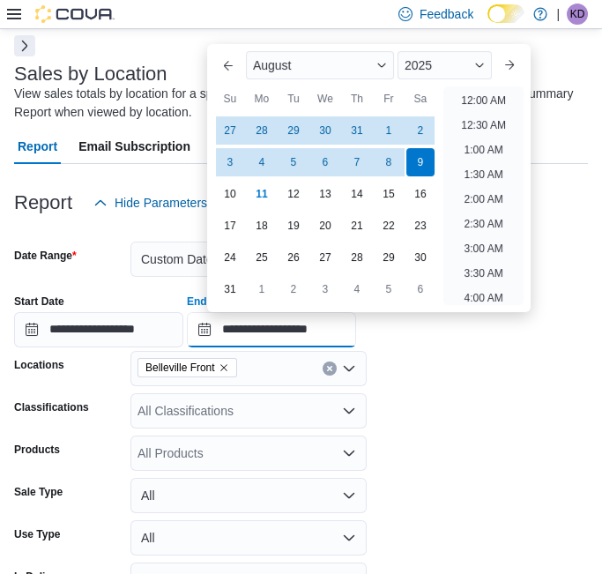
scroll to position [968, 0]
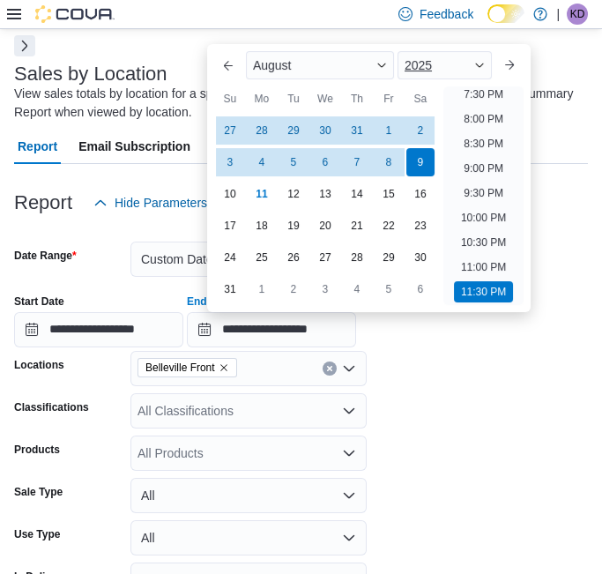
click at [467, 54] on div "2025" at bounding box center [444, 65] width 94 height 28
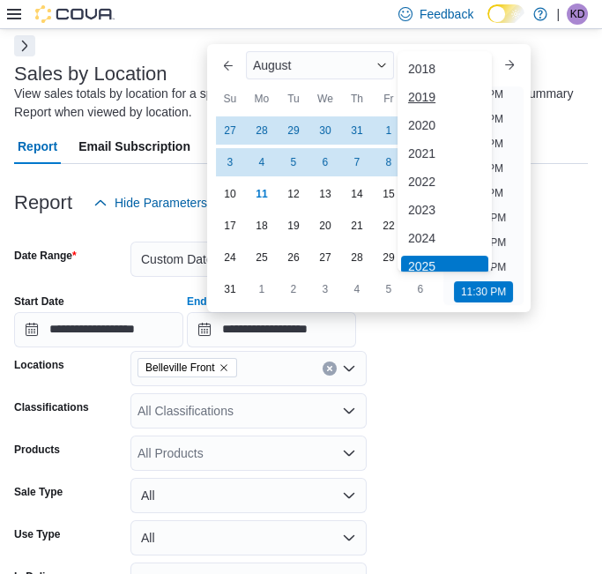
scroll to position [4, 0]
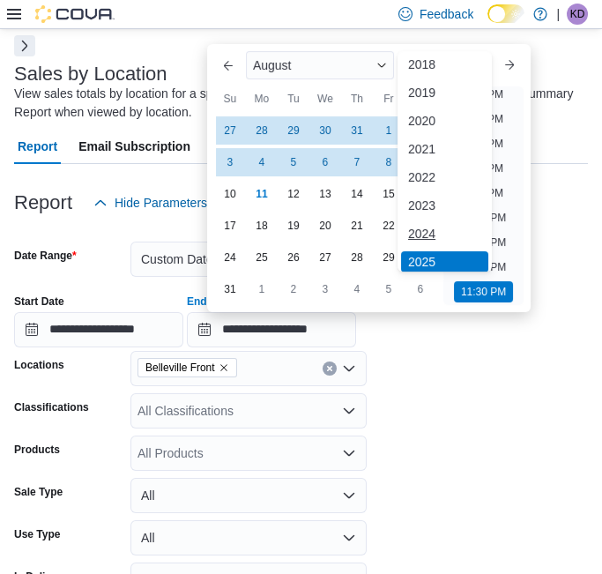
click at [436, 237] on div "2024" at bounding box center [444, 233] width 87 height 21
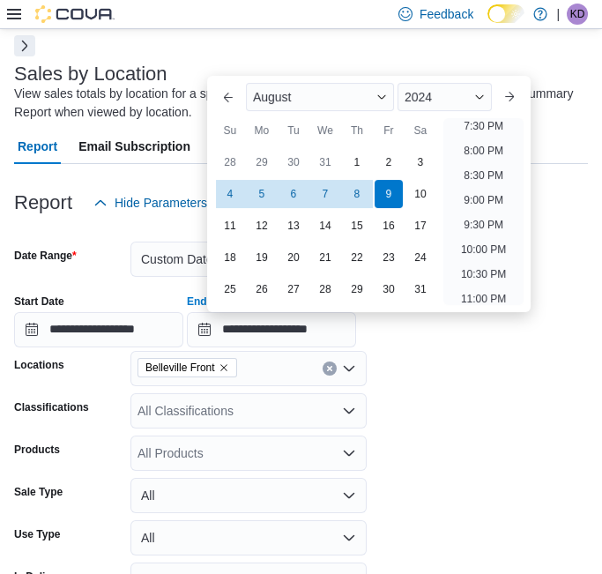
scroll to position [996, 0]
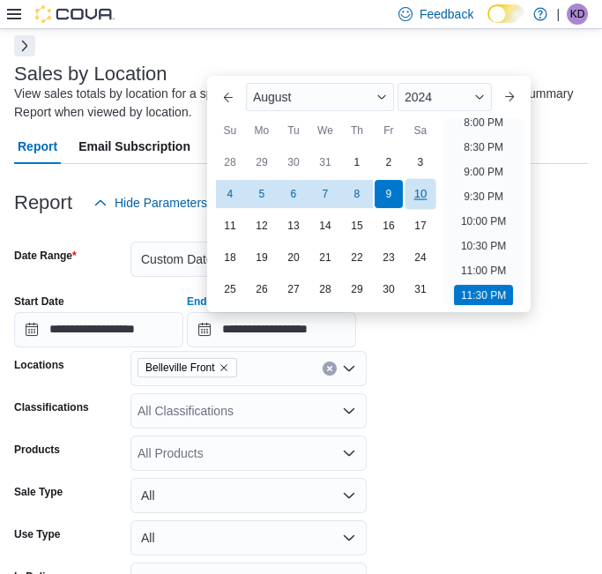
click at [415, 194] on div "10" at bounding box center [419, 193] width 31 height 31
type input "**********"
click at [485, 306] on div "Previous Month Next month [DATE] [DATE] Su Mo Tu We Th Fr Sa You are focused on…" at bounding box center [368, 194] width 323 height 236
click at [483, 298] on li "11:30 PM" at bounding box center [483, 295] width 59 height 21
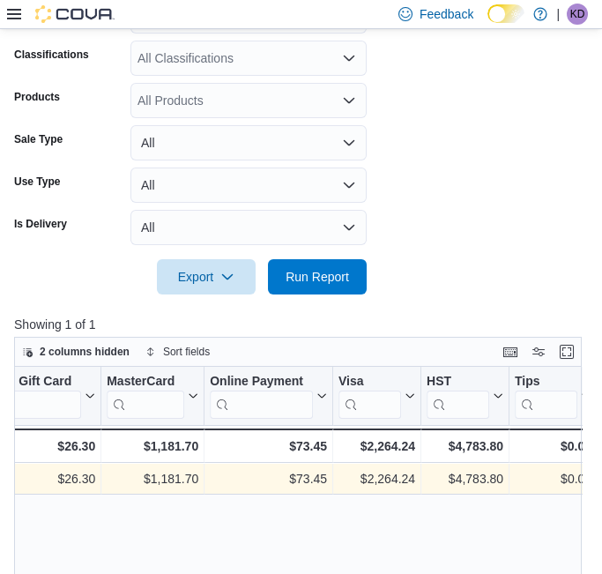
scroll to position [470, 0]
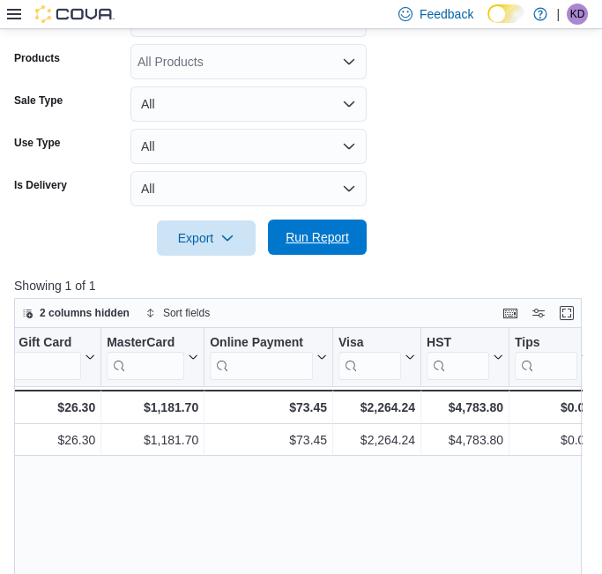
click at [315, 240] on span "Run Report" at bounding box center [316, 237] width 63 height 18
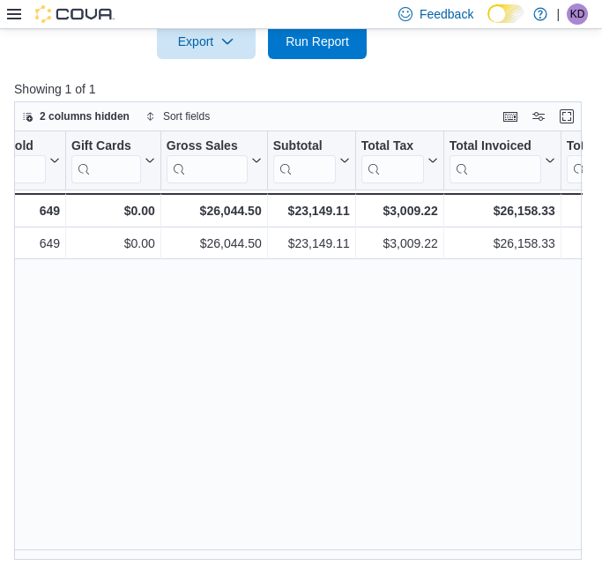
scroll to position [0, 393]
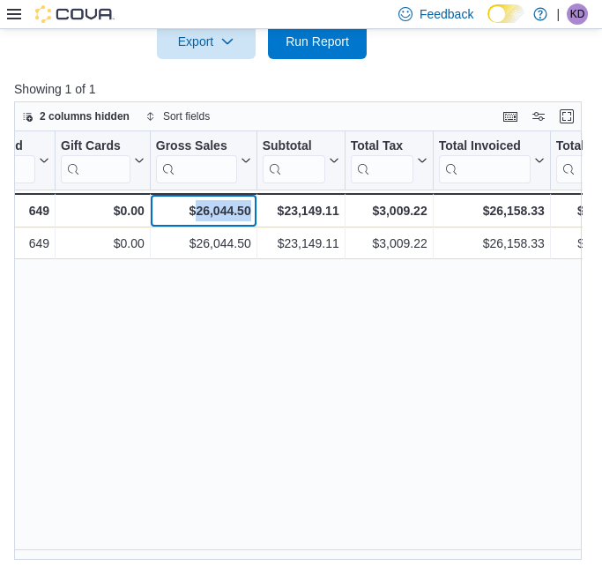
drag, startPoint x: 194, startPoint y: 210, endPoint x: 251, endPoint y: 214, distance: 57.4
click at [251, 214] on div "$26,044.50 - Gross Sales, column 6, row 2" at bounding box center [204, 210] width 107 height 34
drag, startPoint x: 251, startPoint y: 214, endPoint x: 231, endPoint y: 207, distance: 21.5
copy div "26,044.50"
click at [421, 344] on div "Location Click to view column header actions Invoices Sold Click to view column…" at bounding box center [305, 345] width 582 height 429
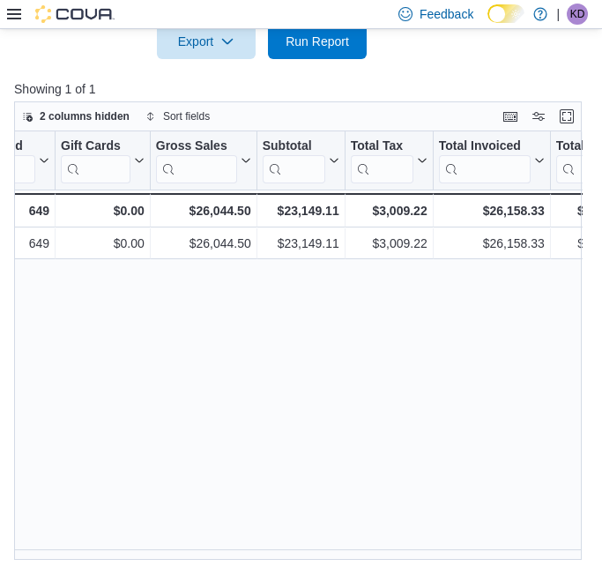
drag, startPoint x: 156, startPoint y: 547, endPoint x: 173, endPoint y: 552, distance: 17.3
click at [173, 552] on div "Location Click to view column header actions Invoices Sold Click to view column…" at bounding box center [305, 345] width 582 height 429
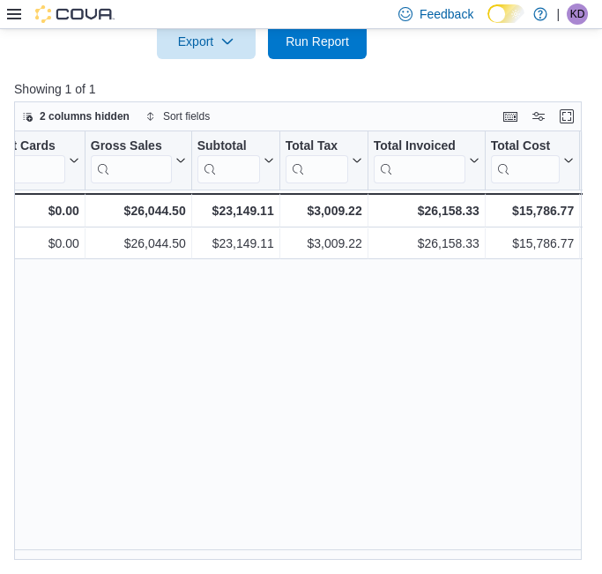
click at [164, 548] on div "Location Click to view column header actions Invoices Sold Click to view column…" at bounding box center [305, 345] width 582 height 429
click at [169, 550] on div "Location Click to view column header actions Invoices Sold Click to view column…" at bounding box center [305, 345] width 582 height 429
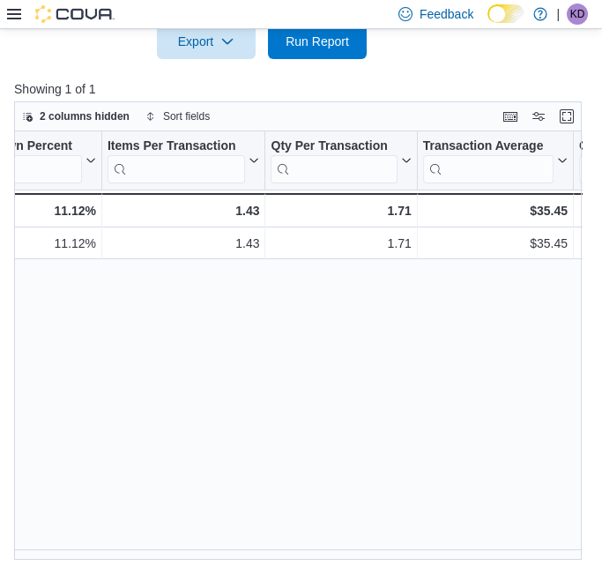
scroll to position [0, 1469]
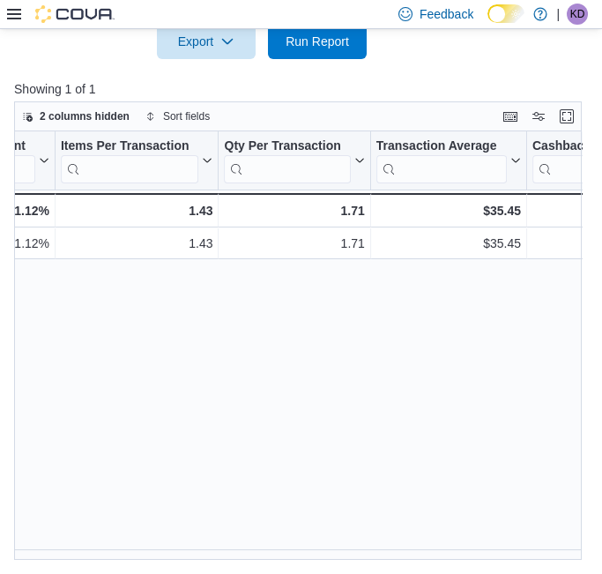
click at [444, 333] on div "Location Click to view column header actions Invoices Sold Click to view column…" at bounding box center [305, 345] width 582 height 429
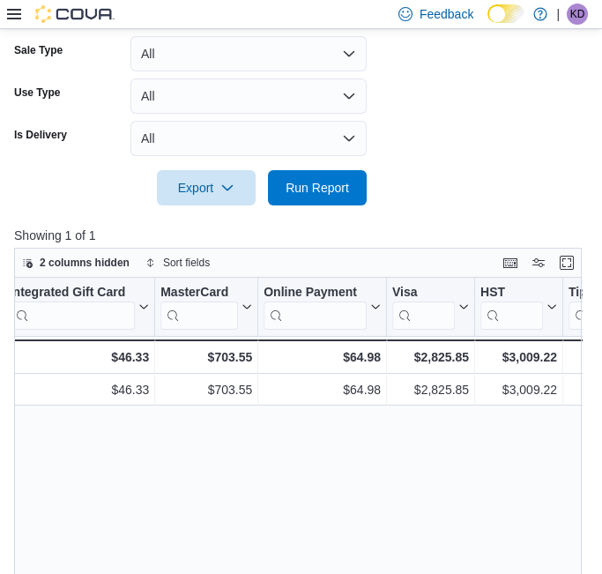
scroll to position [275, 0]
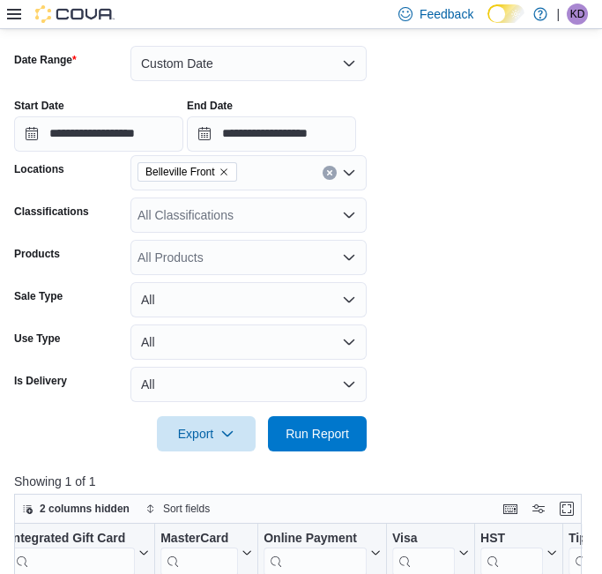
click at [15, 19] on icon at bounding box center [14, 14] width 14 height 11
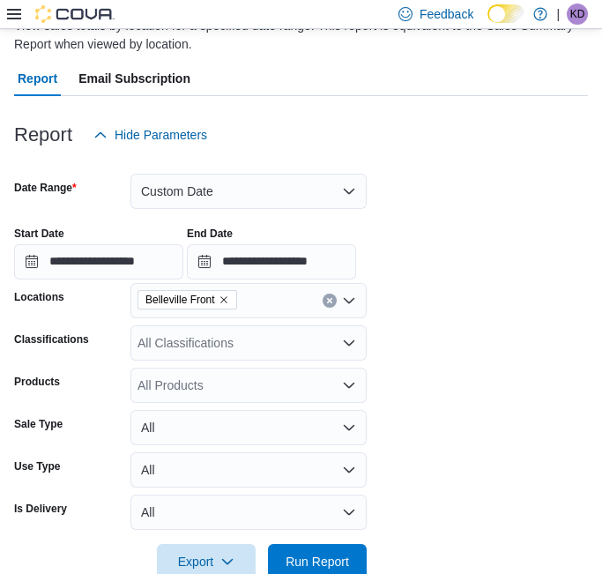
scroll to position [0, 0]
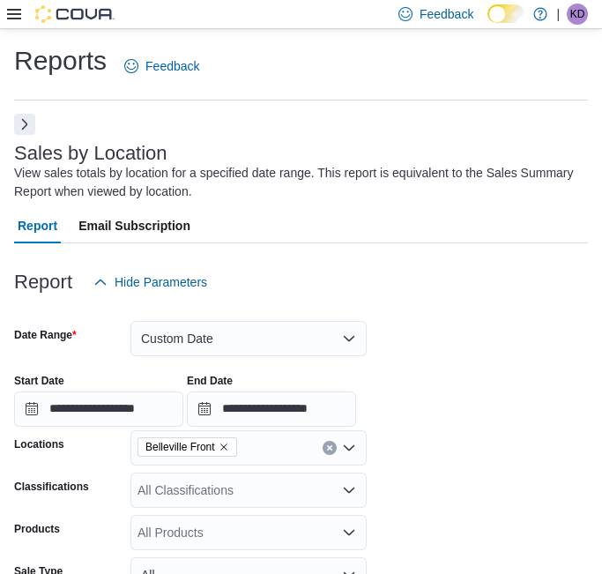
click at [14, 128] on button "Next" at bounding box center [24, 124] width 21 height 21
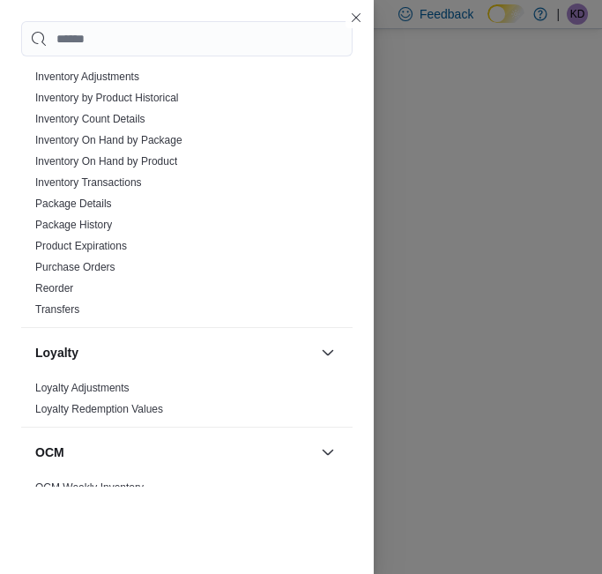
scroll to position [631, 0]
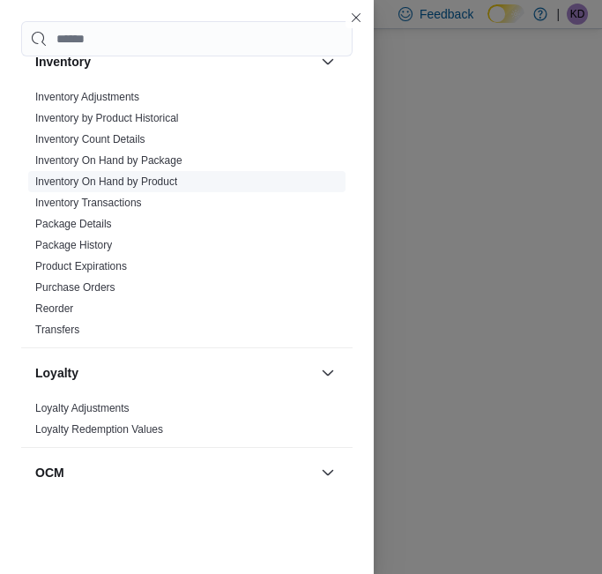
click at [166, 180] on link "Inventory On Hand by Product" at bounding box center [106, 181] width 142 height 12
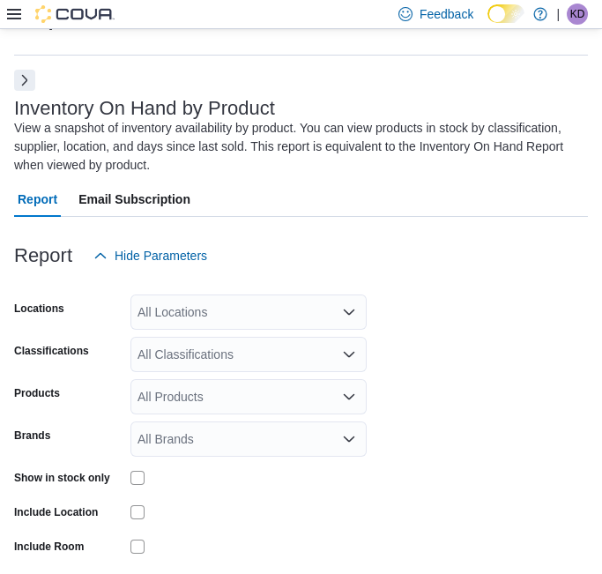
scroll to position [78, 0]
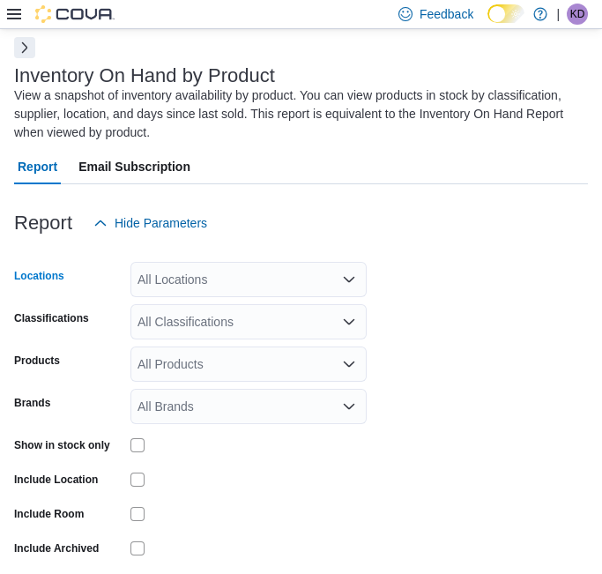
click at [219, 281] on div "All Locations" at bounding box center [248, 279] width 236 height 35
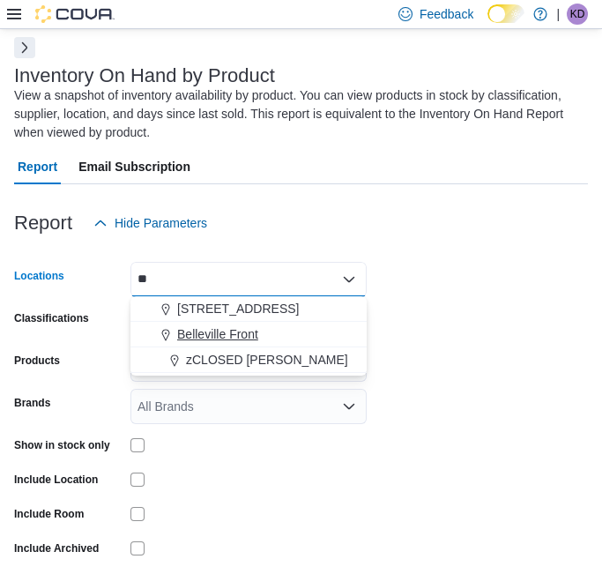
type input "**"
click at [226, 327] on span "Belleville Front" at bounding box center [217, 334] width 81 height 18
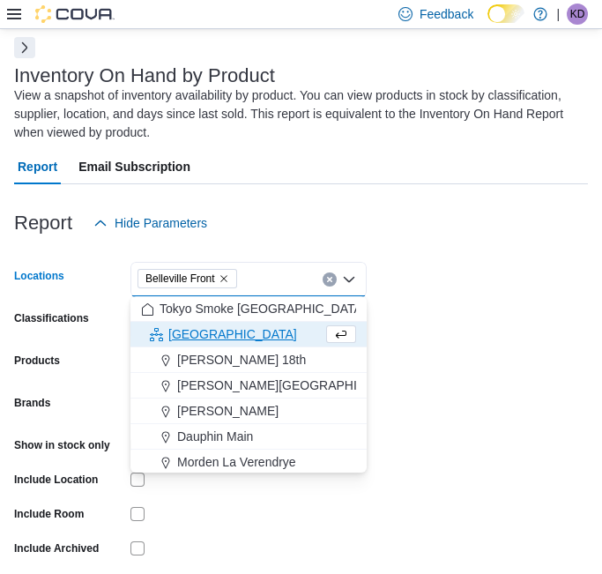
click at [449, 318] on form "Locations [GEOGRAPHIC_DATA] Front Combo box. Selected. [GEOGRAPHIC_DATA] Front.…" at bounding box center [301, 426] width 574 height 370
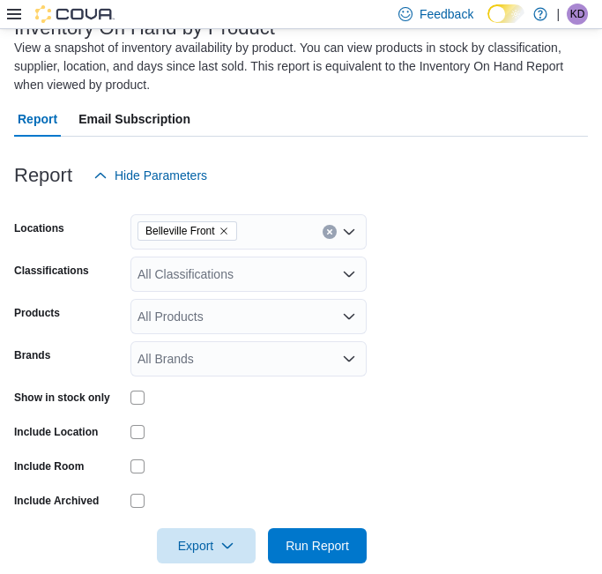
scroll to position [148, 0]
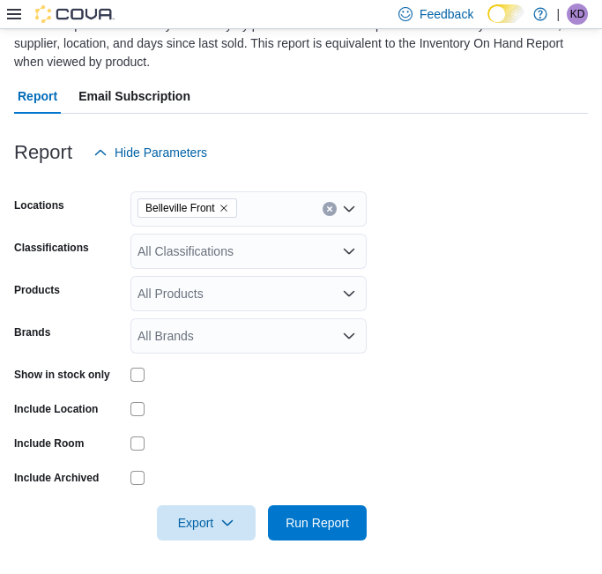
click at [218, 268] on form "Locations [GEOGRAPHIC_DATA] Front Classifications All Classifications Products …" at bounding box center [301, 355] width 574 height 370
click at [204, 241] on div "All Classifications" at bounding box center [248, 250] width 236 height 35
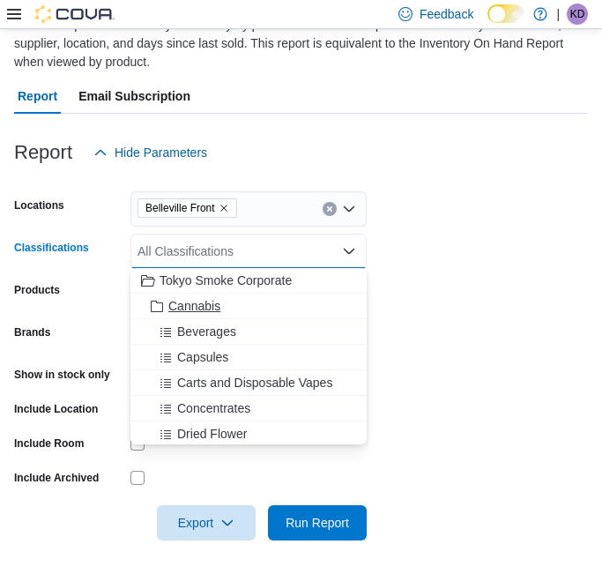
click at [214, 304] on span "Cannabis" at bounding box center [194, 306] width 52 height 18
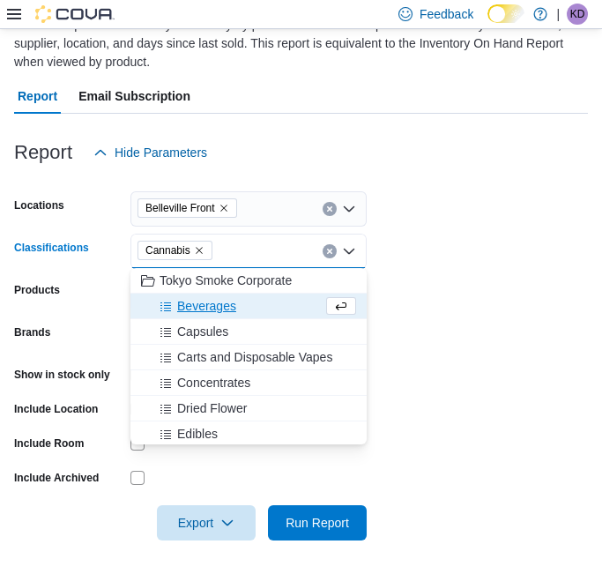
click at [327, 493] on div at bounding box center [301, 498] width 574 height 14
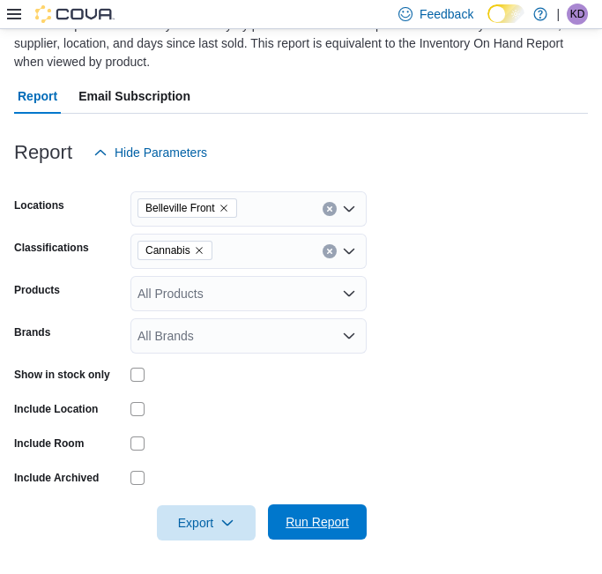
click at [323, 509] on span "Run Report" at bounding box center [317, 521] width 78 height 35
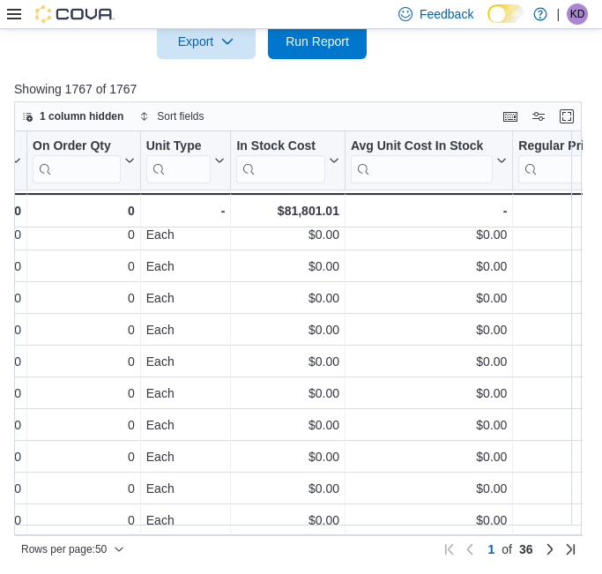
scroll to position [1286, 1145]
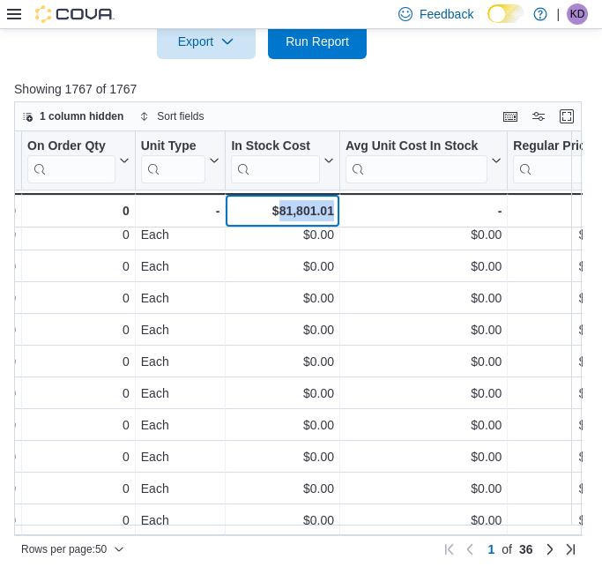
drag, startPoint x: 278, startPoint y: 209, endPoint x: 336, endPoint y: 212, distance: 58.3
click at [336, 212] on div "$81,801.01 - In Stock Cost, column 10, row 51" at bounding box center [283, 210] width 114 height 34
drag, startPoint x: 336, startPoint y: 212, endPoint x: 317, endPoint y: 207, distance: 19.2
copy div "81,801.01"
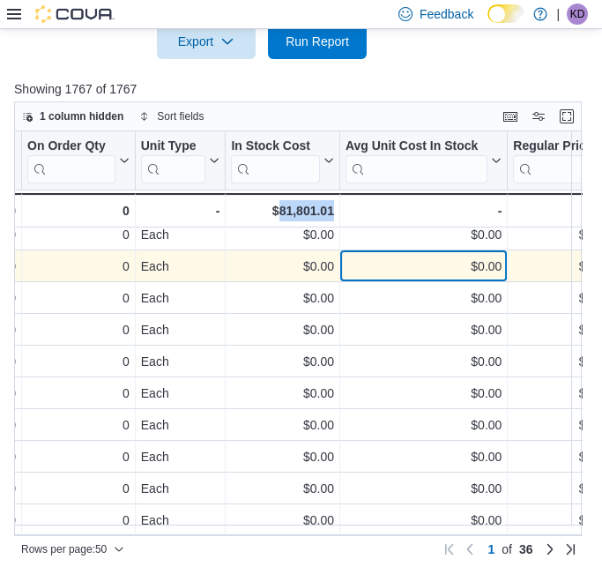
click at [390, 250] on div "$0.00 - Avg Unit Cost In Stock, column 11, row 42" at bounding box center [423, 266] width 167 height 32
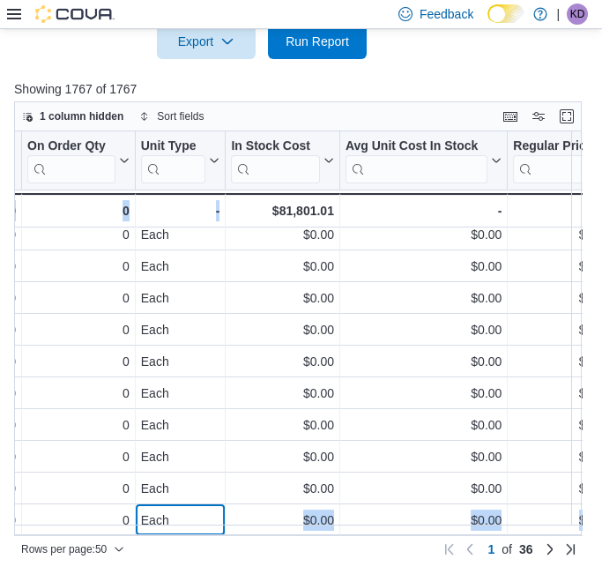
drag, startPoint x: 219, startPoint y: 522, endPoint x: 247, endPoint y: 525, distance: 28.3
click at [247, 525] on div "Location Click to view column header actions Product Click to view column heade…" at bounding box center [305, 333] width 582 height 404
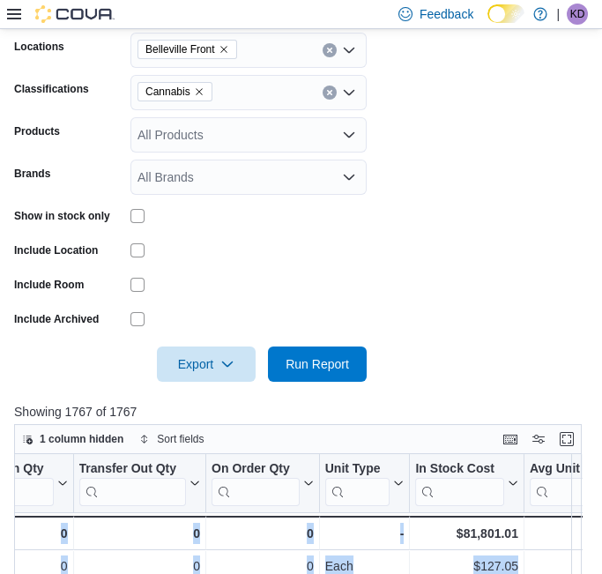
scroll to position [41, 0]
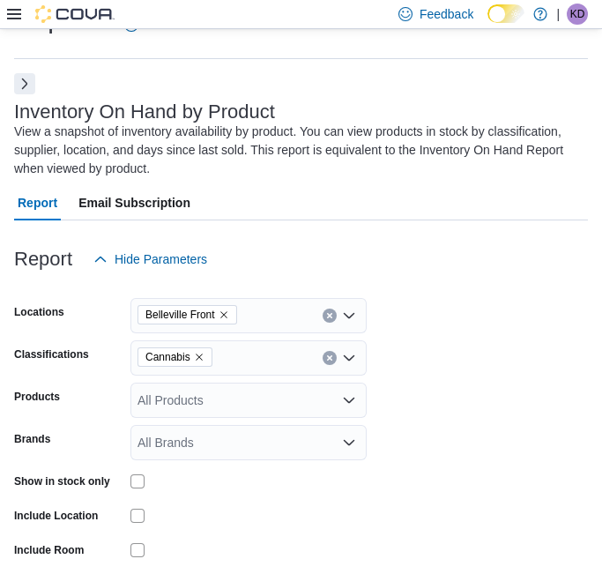
click at [203, 352] on span "Cannabis" at bounding box center [174, 356] width 75 height 19
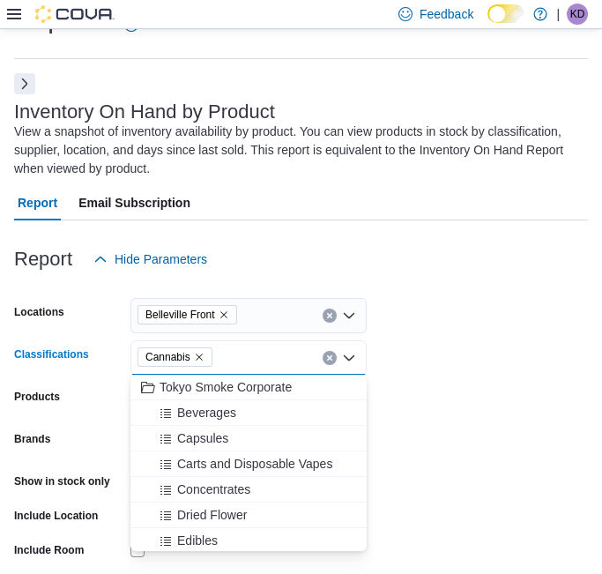
click at [197, 354] on icon "Remove Cannabis from selection in this group" at bounding box center [199, 357] width 11 height 11
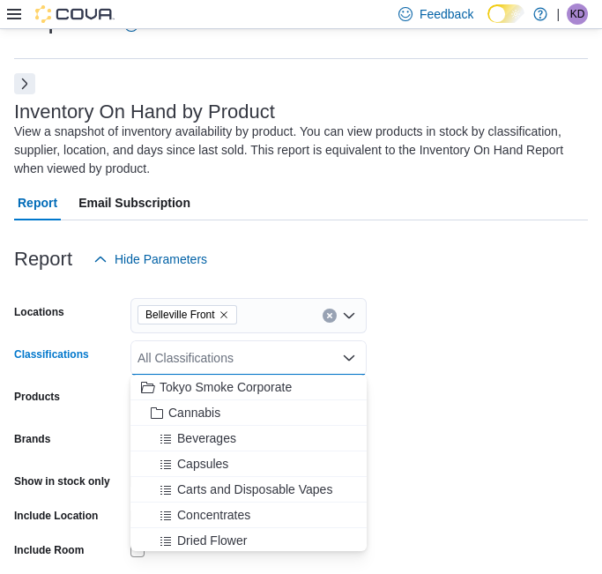
click at [199, 356] on div "All Classifications" at bounding box center [248, 357] width 236 height 35
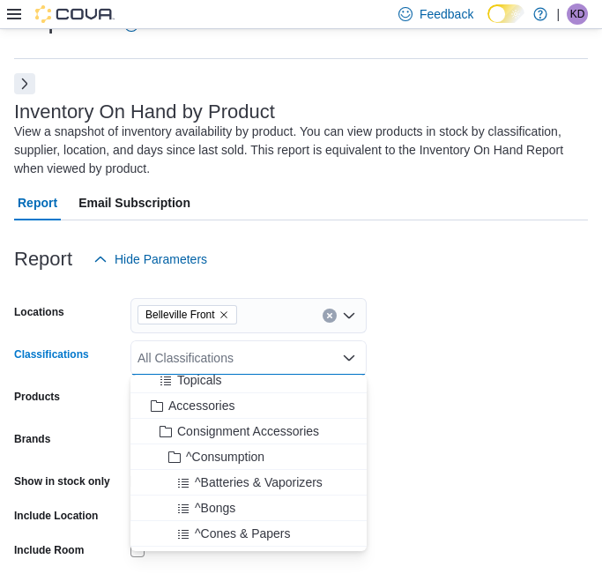
scroll to position [293, 0]
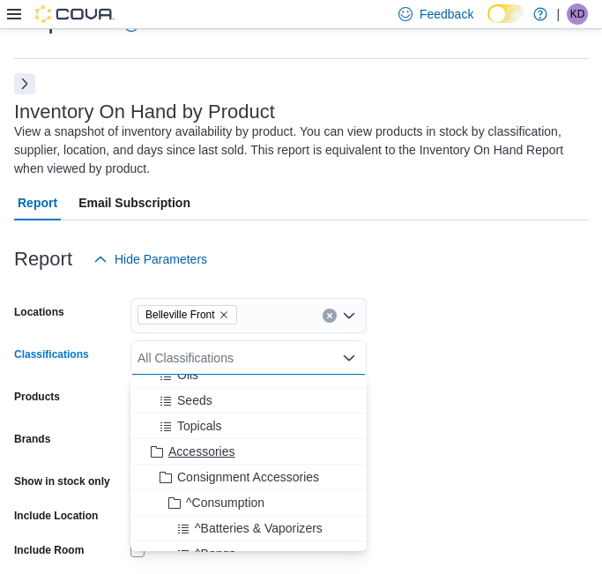
click at [189, 449] on span "Accessories" at bounding box center [201, 451] width 66 height 18
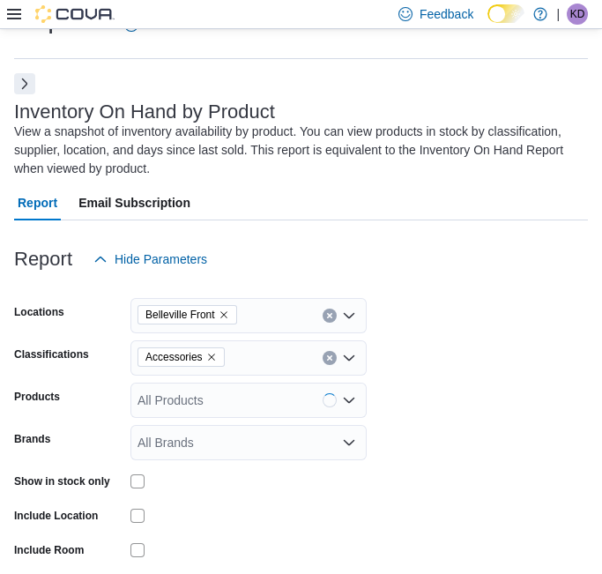
click at [418, 399] on form "Locations Belleville Front Classifications Accessories Products All Products Br…" at bounding box center [301, 462] width 574 height 370
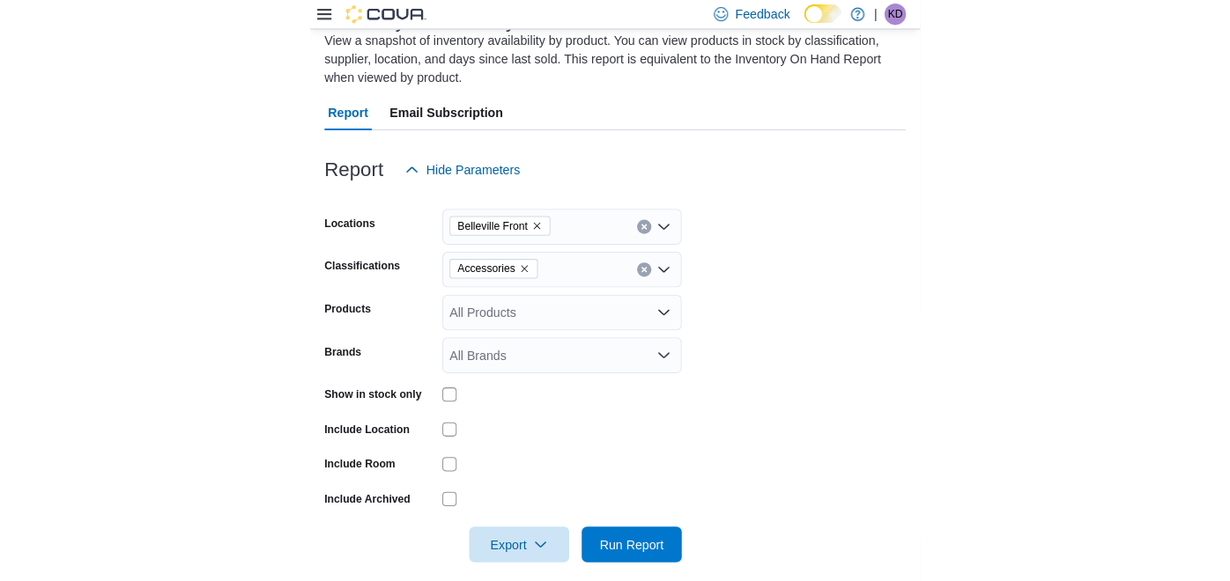
scroll to position [237, 0]
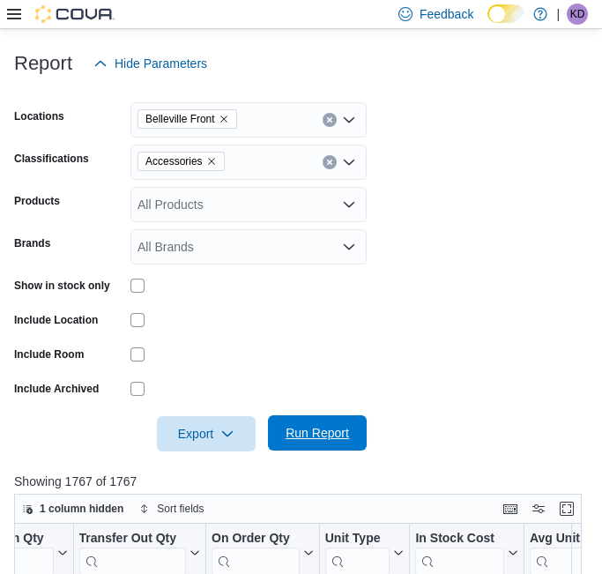
click at [327, 434] on span "Run Report" at bounding box center [316, 433] width 63 height 18
